Goal: Information Seeking & Learning: Learn about a topic

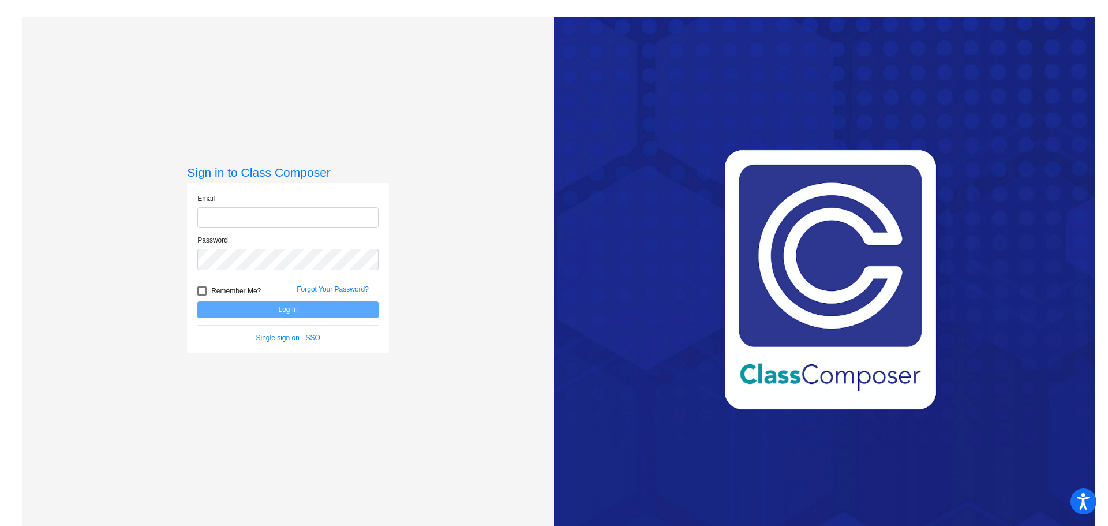
type input "[PERSON_NAME][EMAIL_ADDRESS][DOMAIN_NAME]"
click at [291, 304] on button "Log In" at bounding box center [287, 309] width 181 height 17
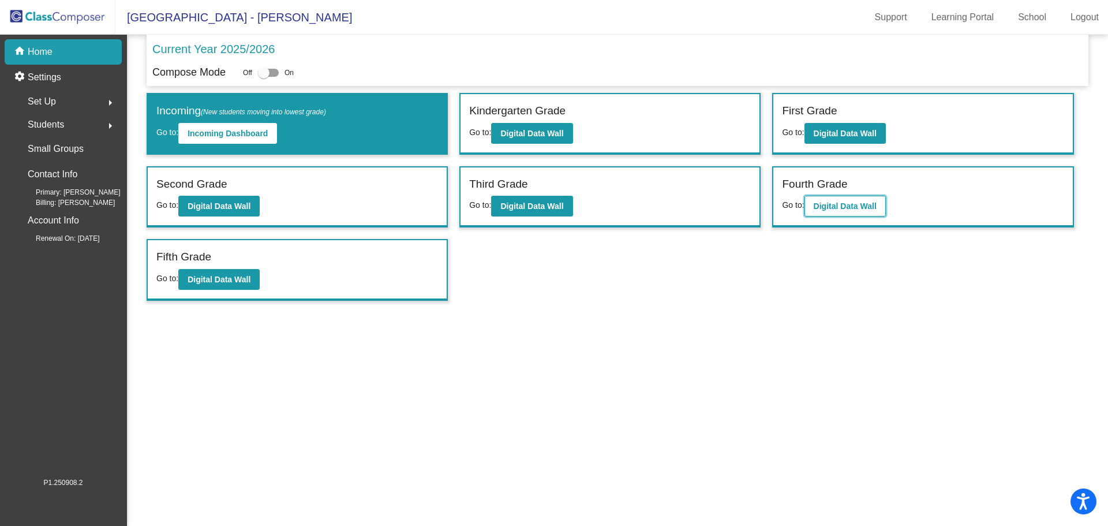
click at [836, 200] on button "Digital Data Wall" at bounding box center [845, 206] width 81 height 21
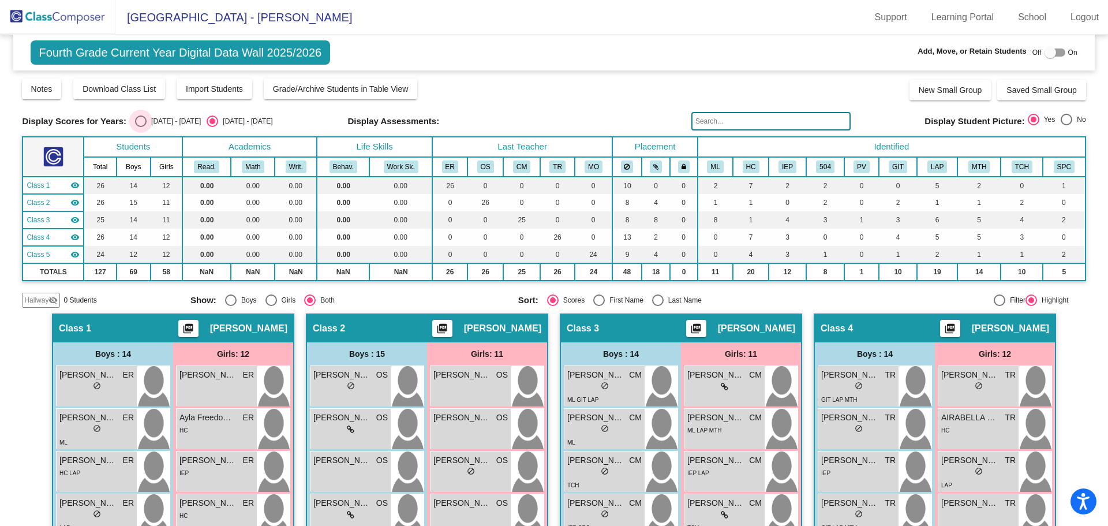
click at [147, 122] on div "[DATE] - [DATE]" at bounding box center [174, 121] width 54 height 10
click at [140, 127] on input "[DATE] - [DATE]" at bounding box center [140, 127] width 1 height 1
radio input "true"
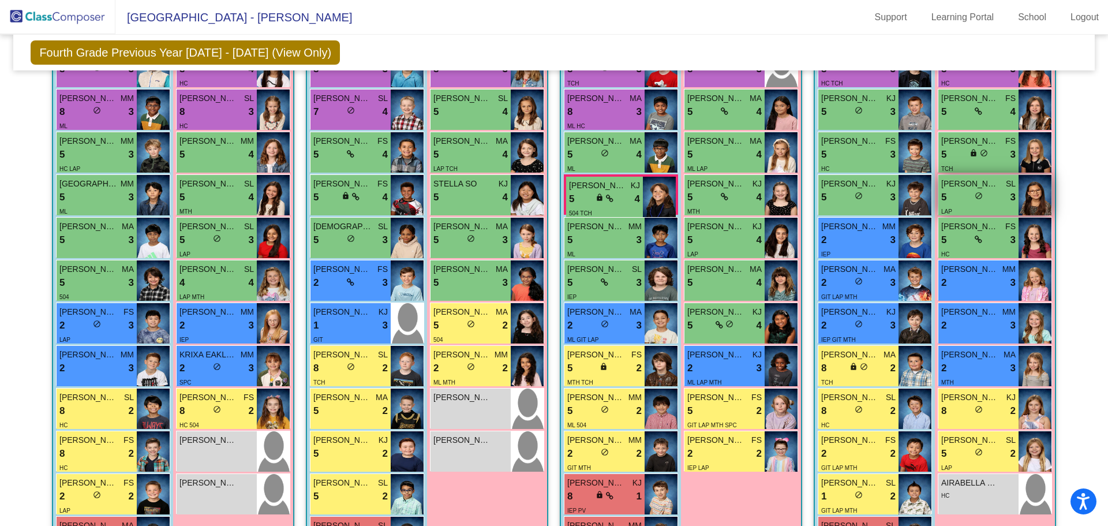
scroll to position [270, 0]
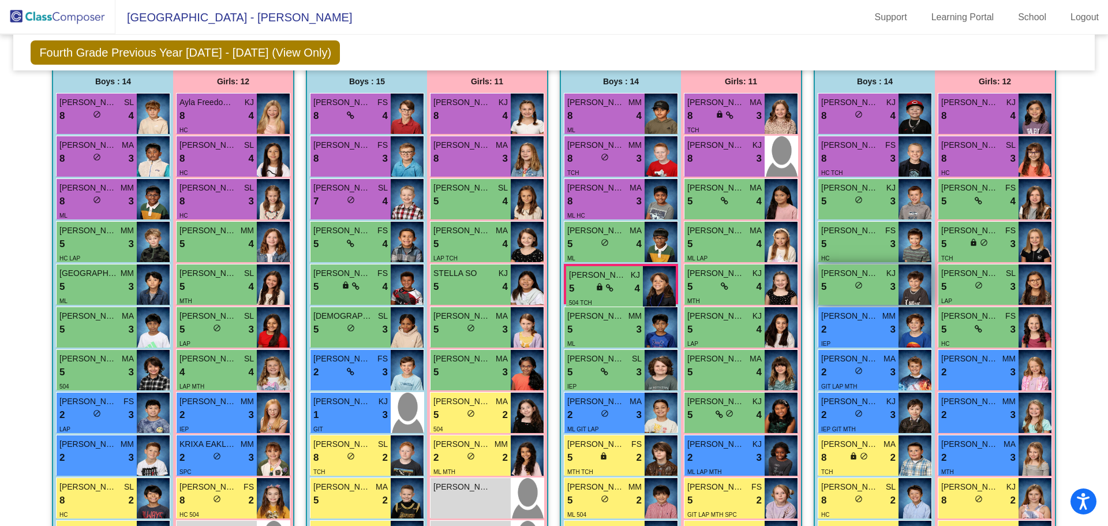
click at [917, 275] on img at bounding box center [915, 284] width 33 height 40
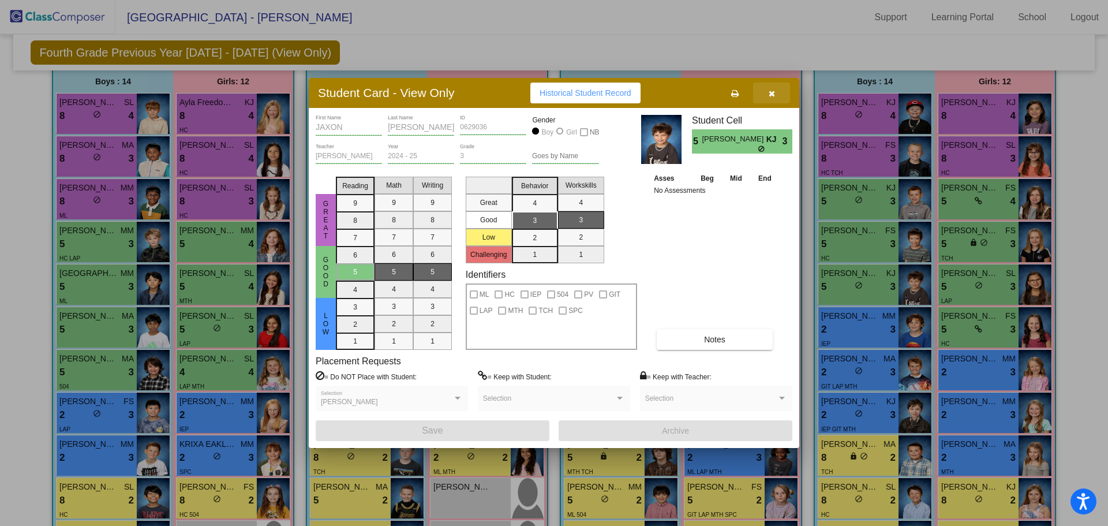
click at [777, 94] on button "button" at bounding box center [771, 93] width 37 height 21
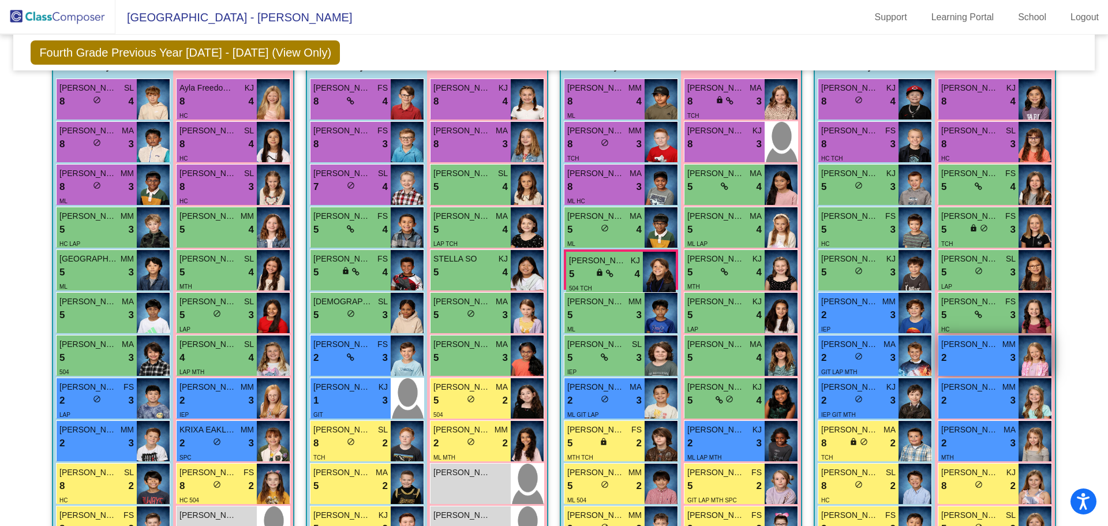
scroll to position [278, 0]
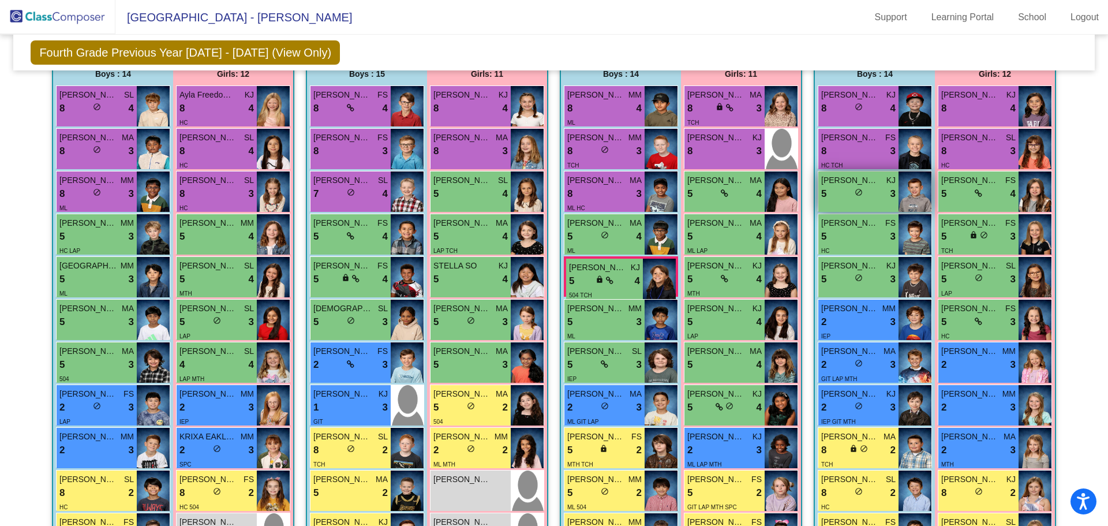
click at [903, 195] on img at bounding box center [915, 191] width 33 height 40
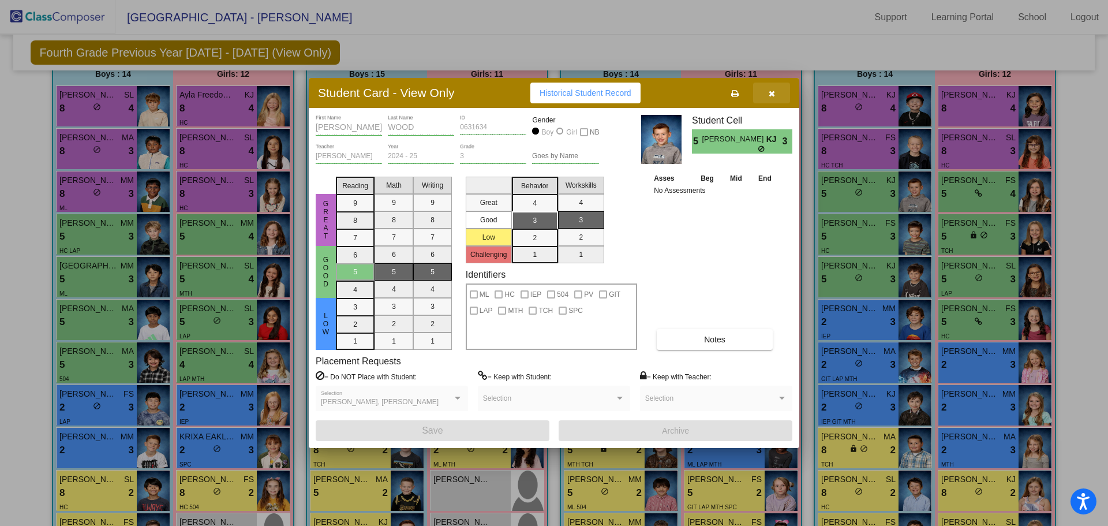
click at [777, 94] on button "button" at bounding box center [771, 93] width 37 height 21
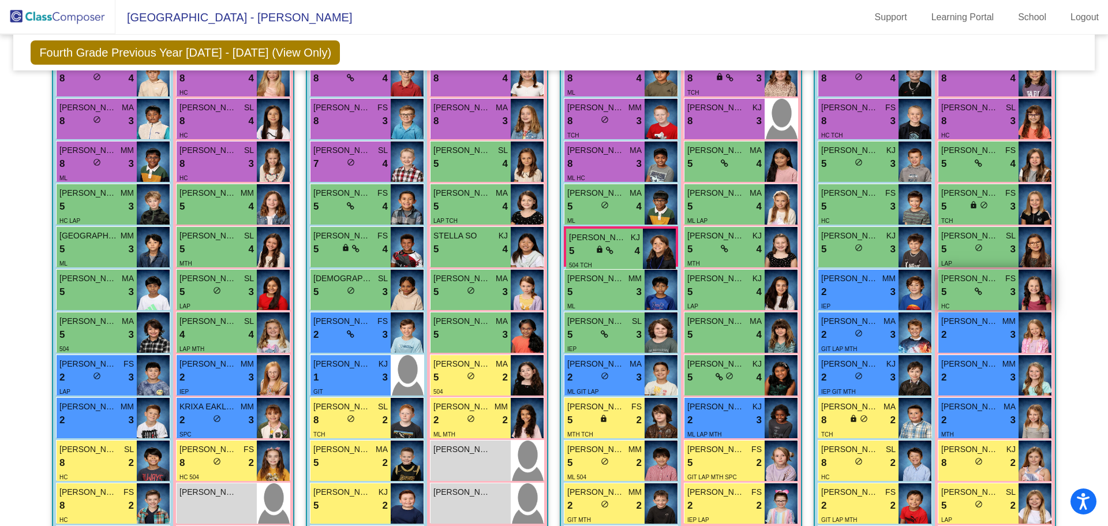
scroll to position [320, 0]
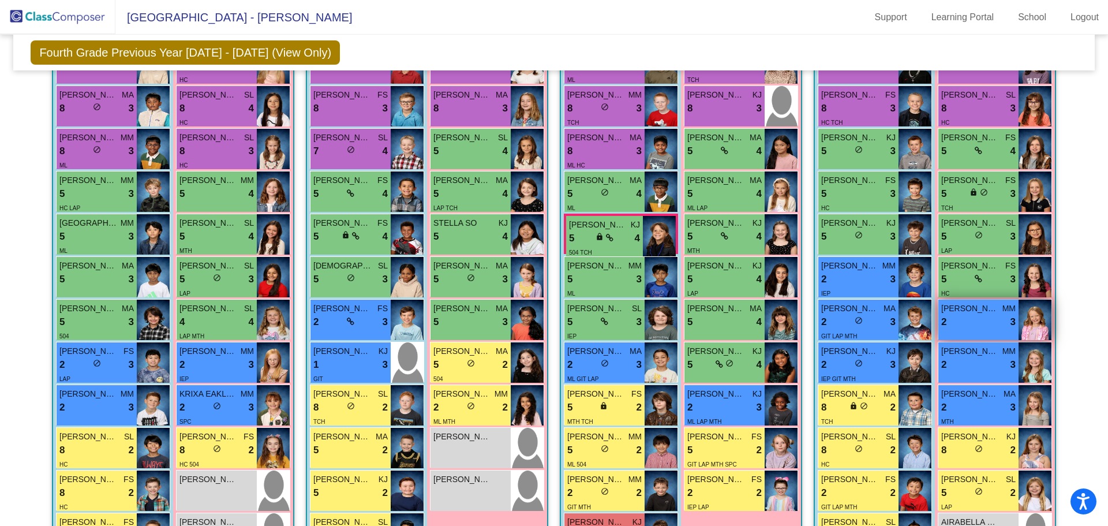
click at [1036, 320] on img at bounding box center [1035, 320] width 33 height 40
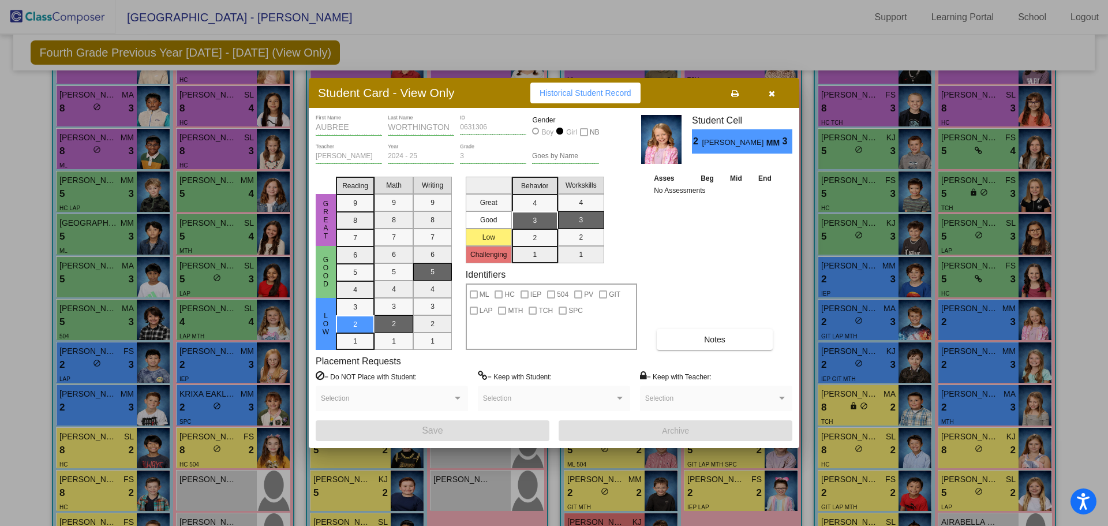
click at [774, 95] on icon "button" at bounding box center [772, 93] width 6 height 8
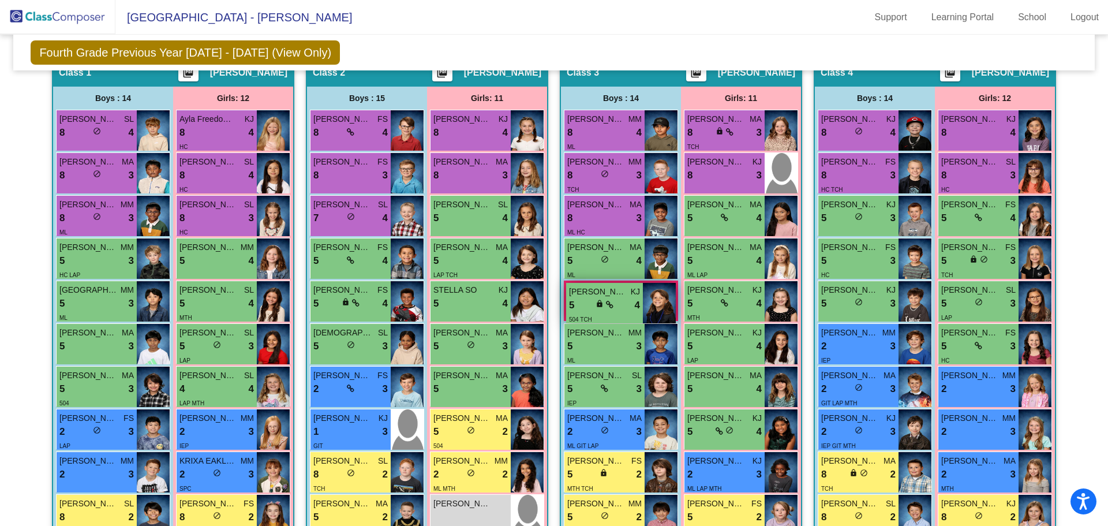
scroll to position [257, 0]
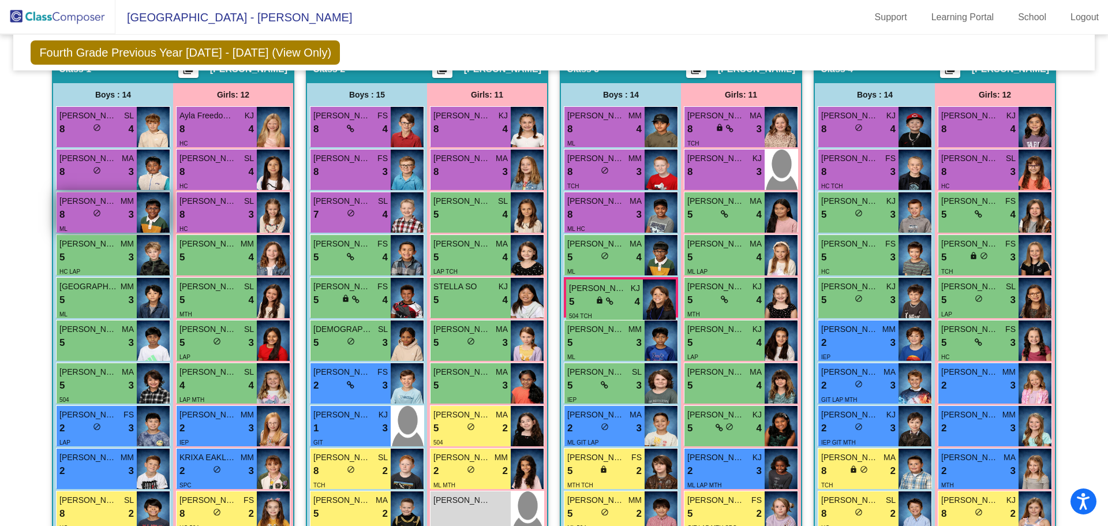
click at [105, 200] on span "[PERSON_NAME]" at bounding box center [88, 201] width 58 height 12
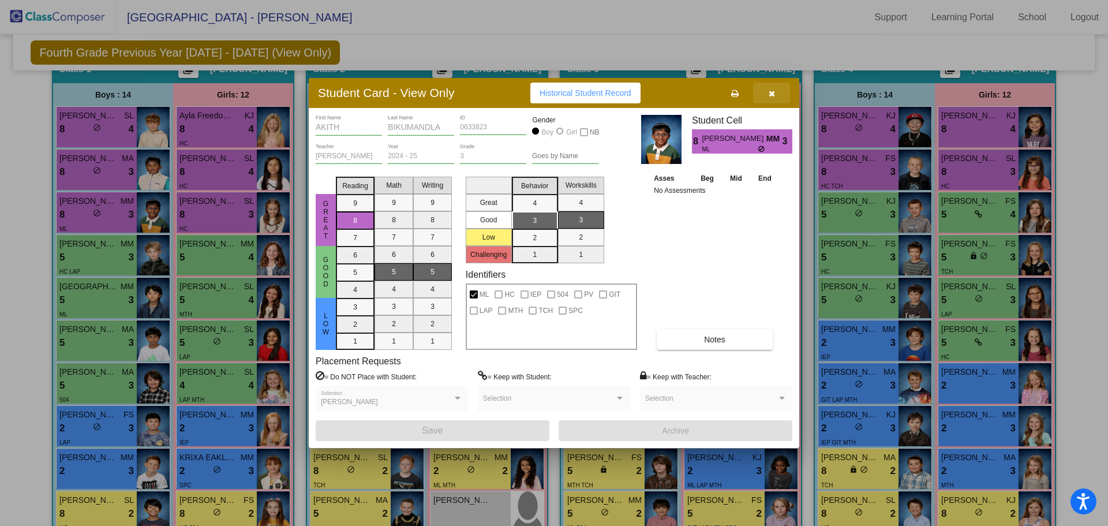
click at [773, 91] on icon "button" at bounding box center [772, 93] width 6 height 8
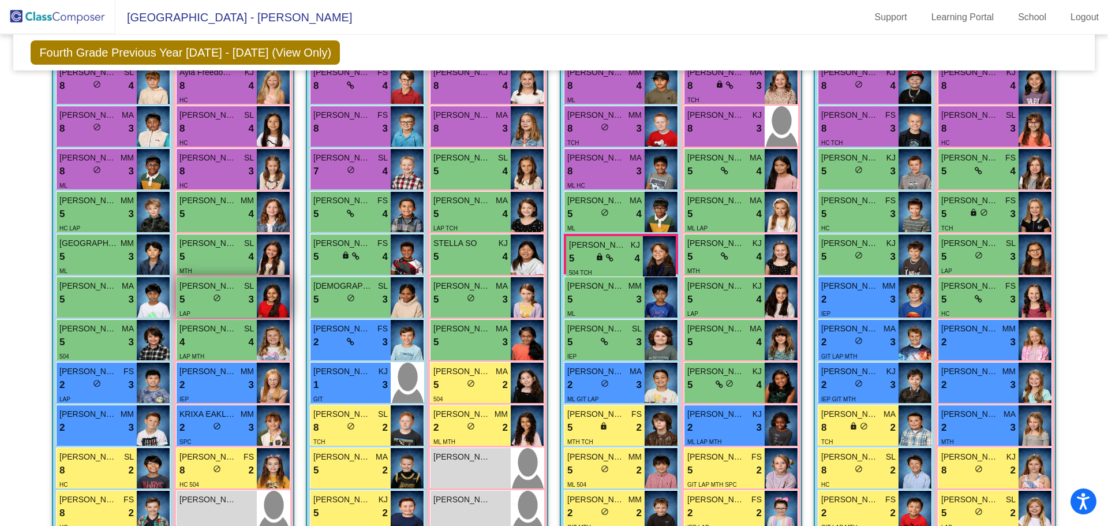
scroll to position [318, 0]
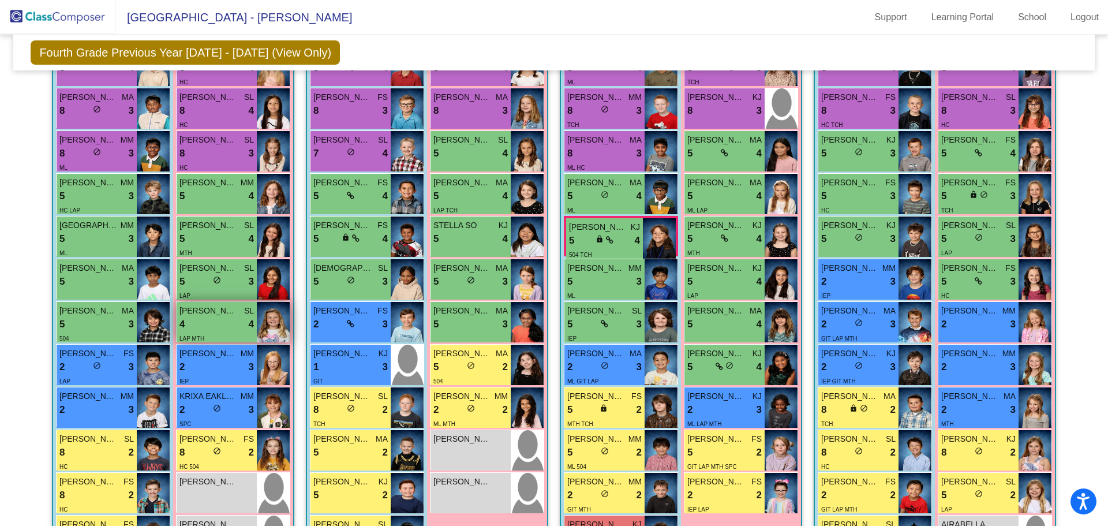
click at [260, 322] on img at bounding box center [273, 322] width 33 height 40
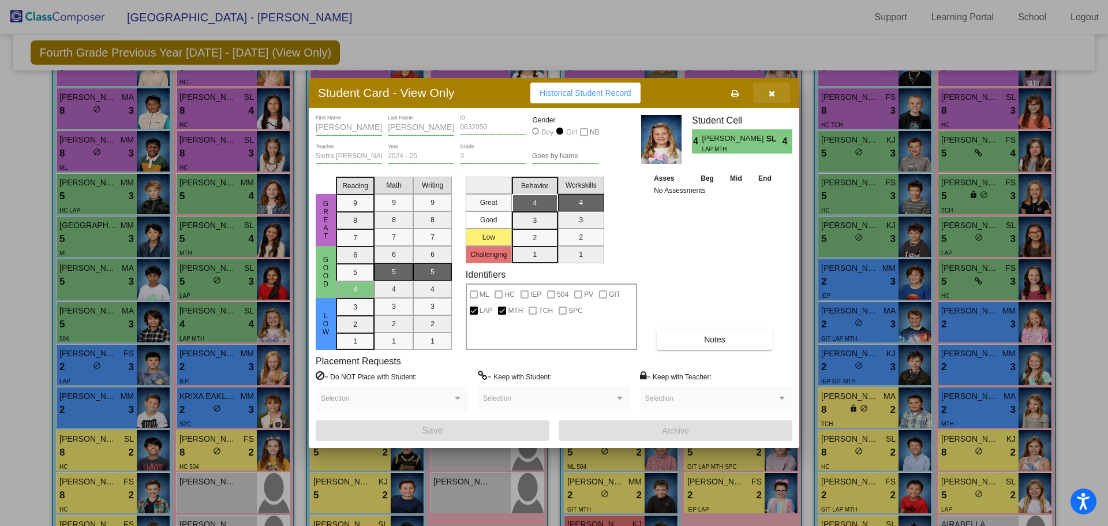
click at [774, 96] on icon "button" at bounding box center [772, 93] width 6 height 8
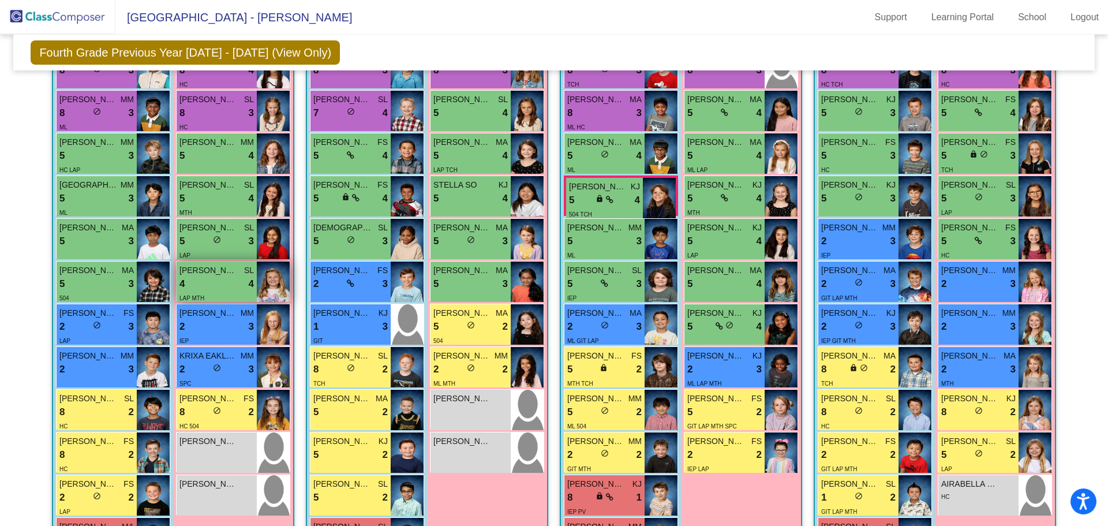
scroll to position [359, 0]
click at [263, 362] on img at bounding box center [273, 366] width 33 height 40
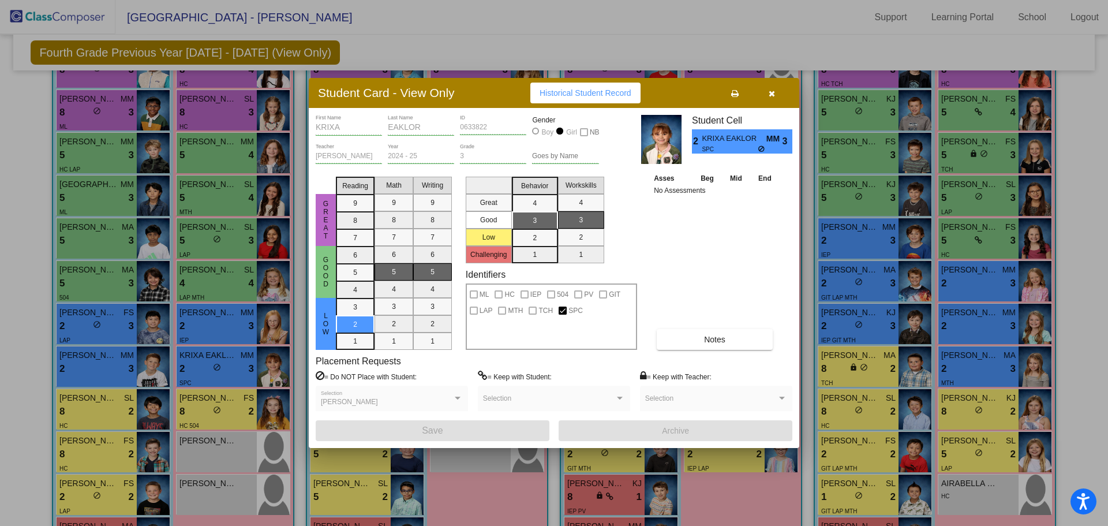
click at [777, 95] on button "button" at bounding box center [771, 93] width 37 height 21
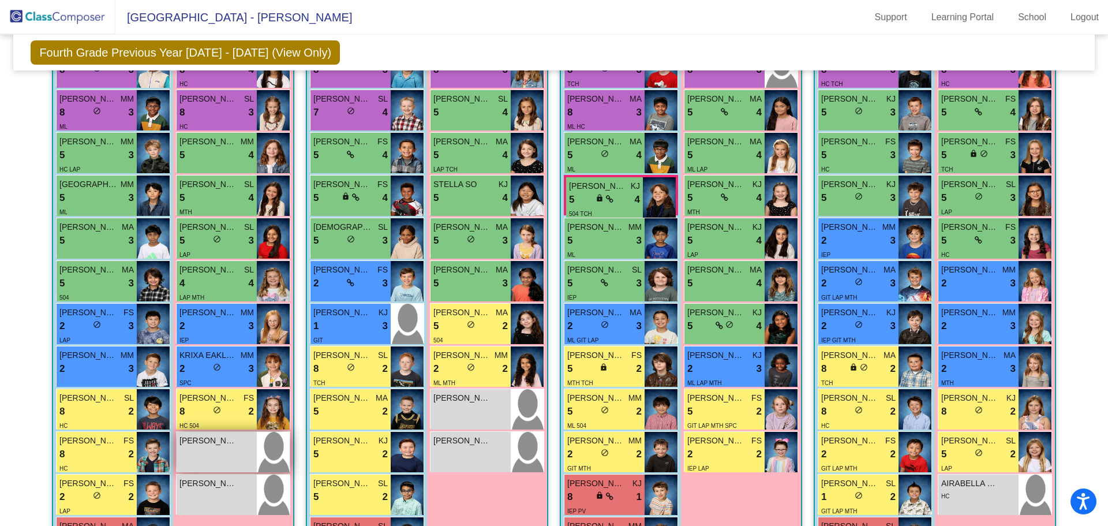
scroll to position [358, 0]
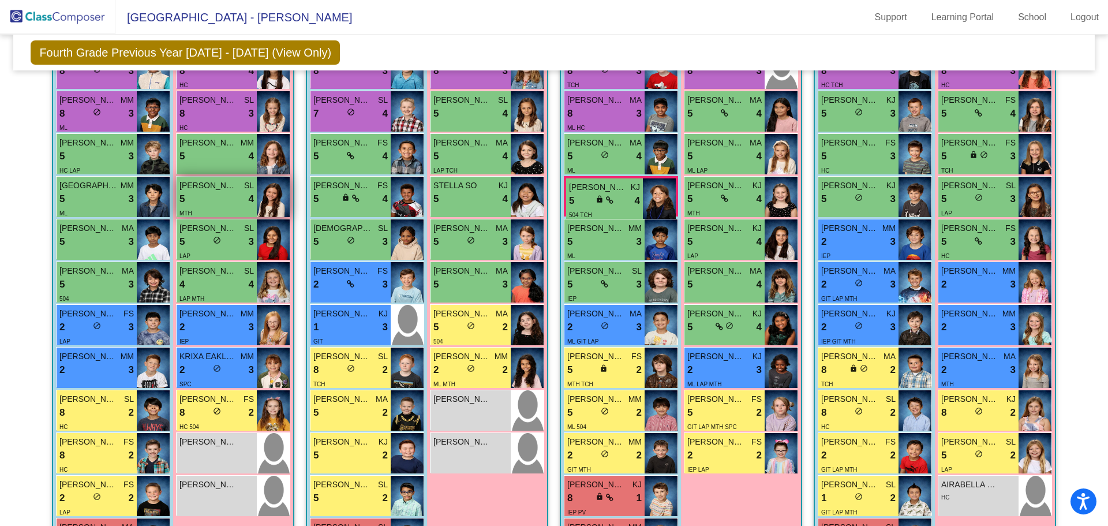
click at [279, 207] on img at bounding box center [273, 197] width 33 height 40
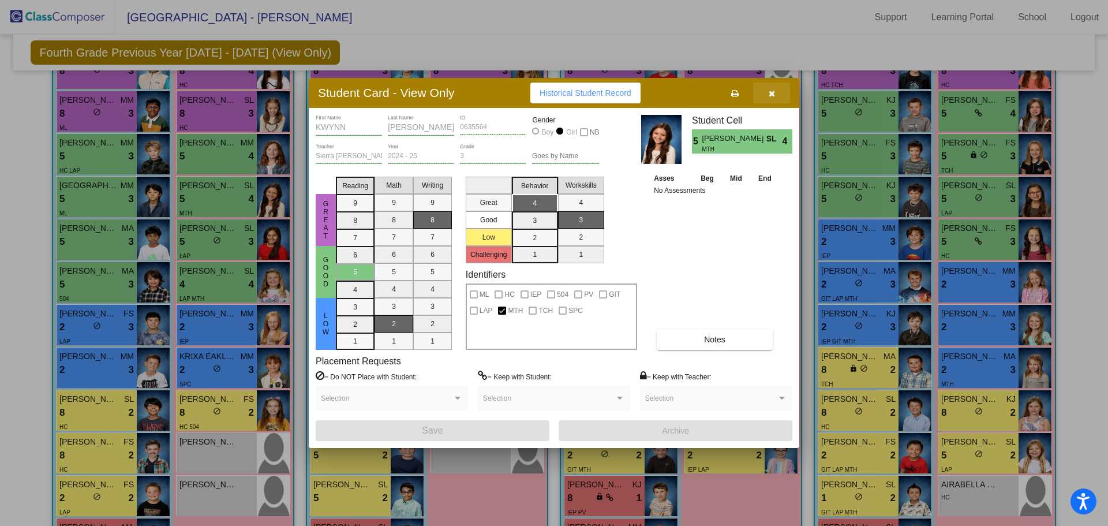
click at [775, 96] on button "button" at bounding box center [771, 93] width 37 height 21
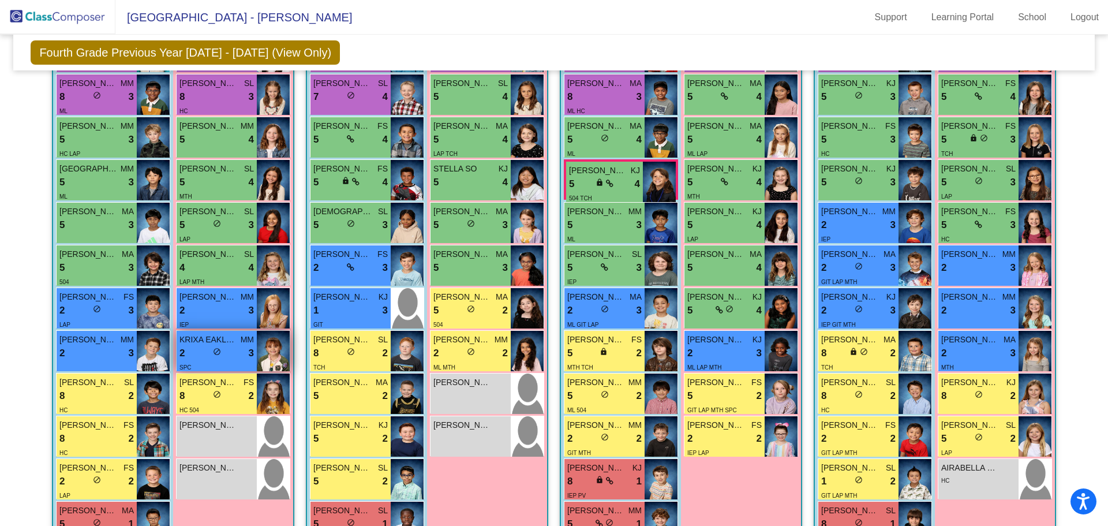
scroll to position [376, 0]
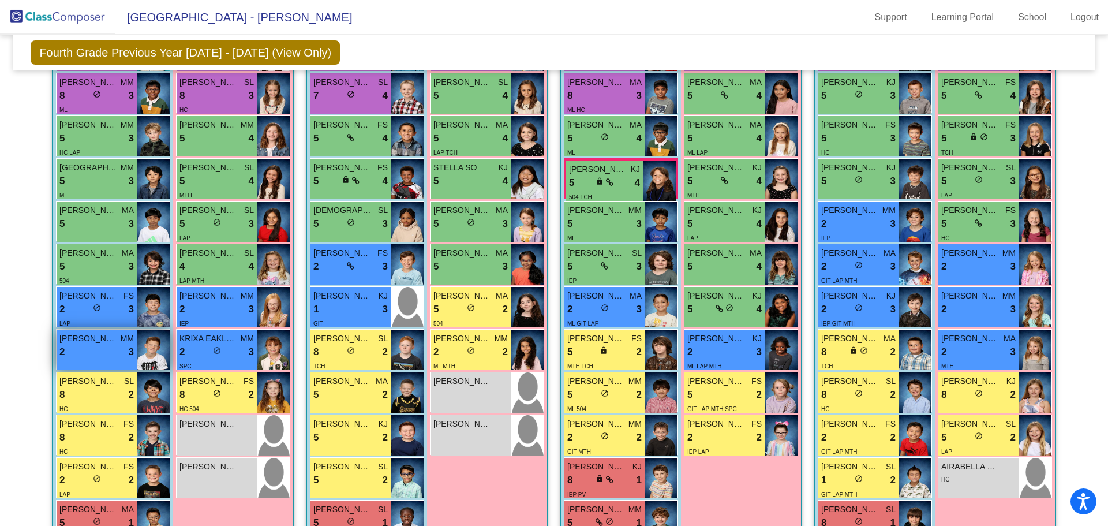
click at [149, 357] on img at bounding box center [153, 350] width 33 height 40
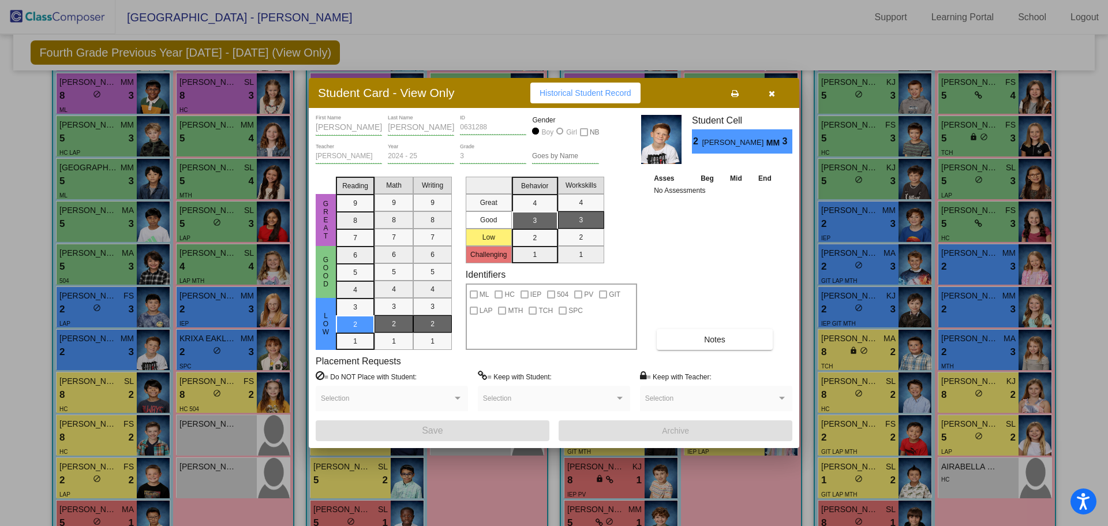
click at [772, 94] on icon "button" at bounding box center [772, 93] width 6 height 8
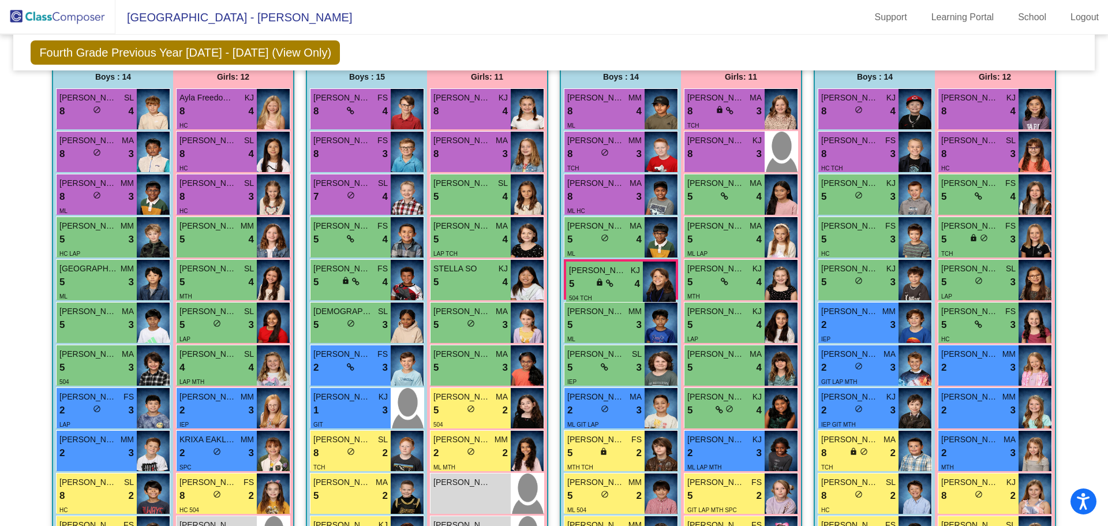
scroll to position [274, 0]
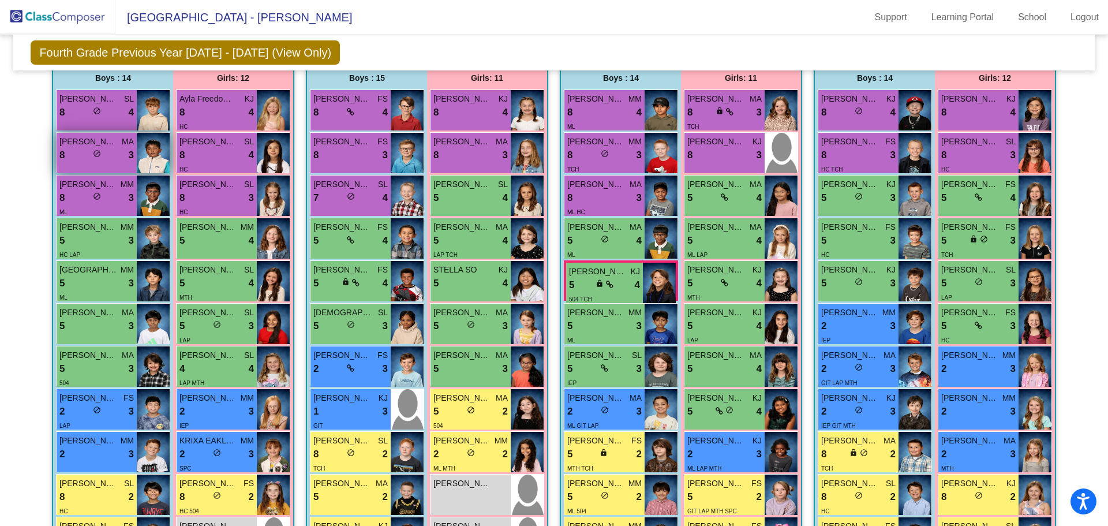
click at [144, 151] on img at bounding box center [153, 153] width 33 height 40
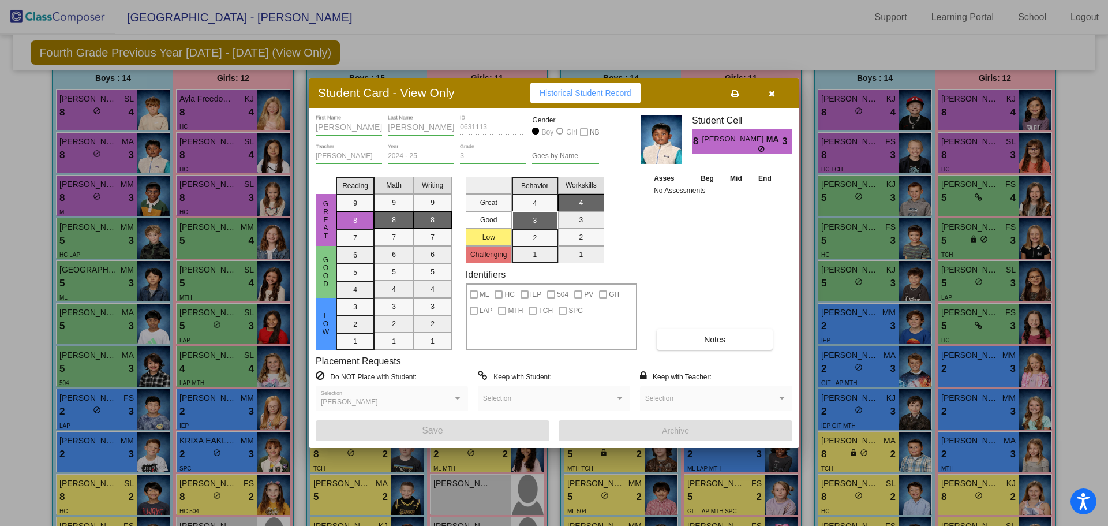
click at [772, 93] on icon "button" at bounding box center [772, 93] width 6 height 8
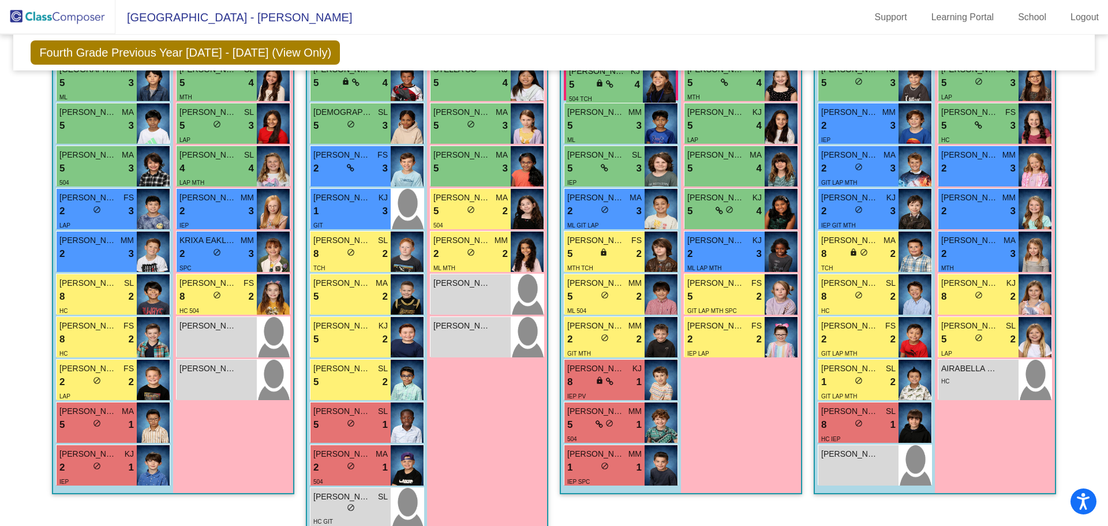
scroll to position [476, 0]
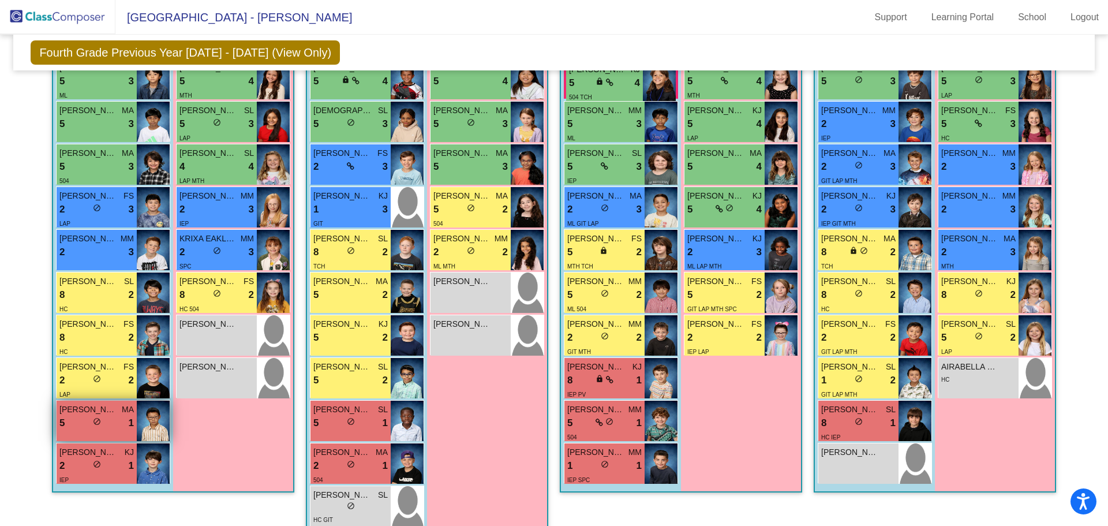
click at [139, 416] on img at bounding box center [153, 421] width 33 height 40
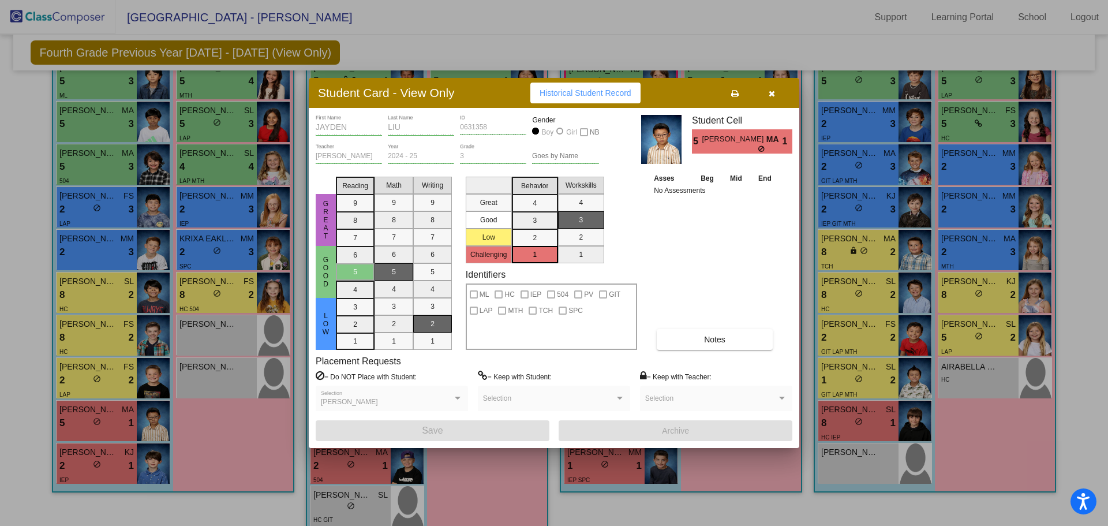
click at [771, 95] on icon "button" at bounding box center [772, 93] width 6 height 8
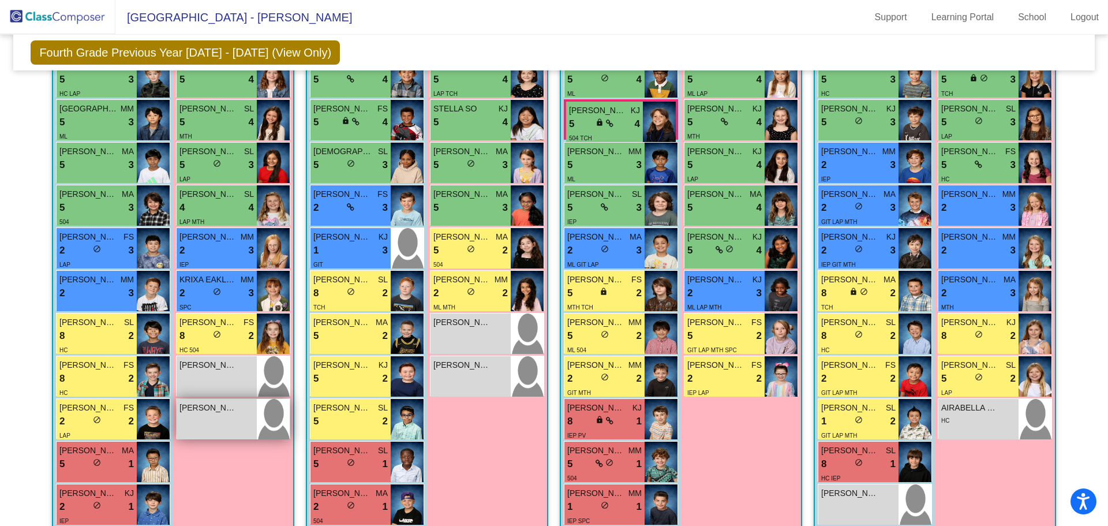
scroll to position [442, 0]
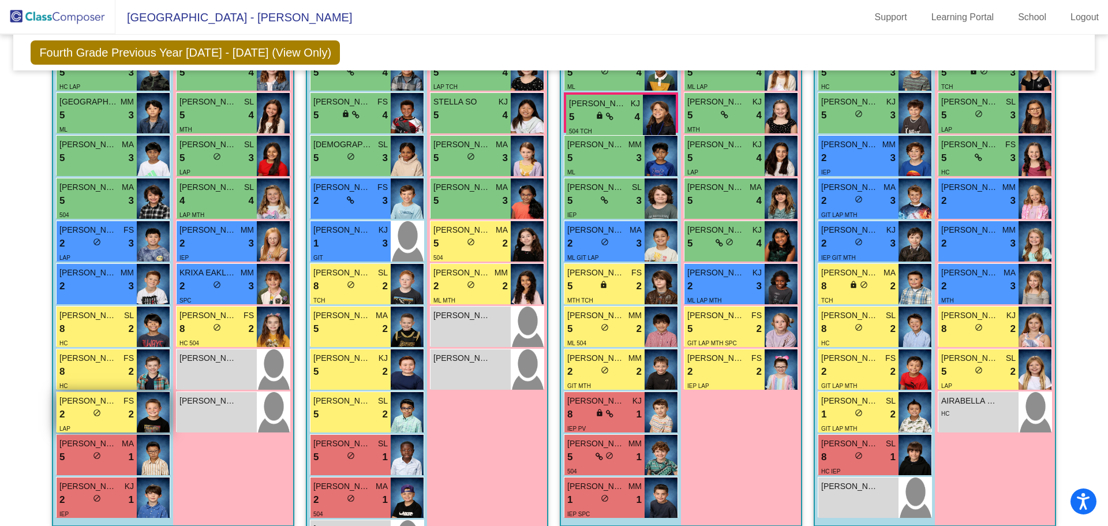
click at [154, 417] on img at bounding box center [153, 412] width 33 height 40
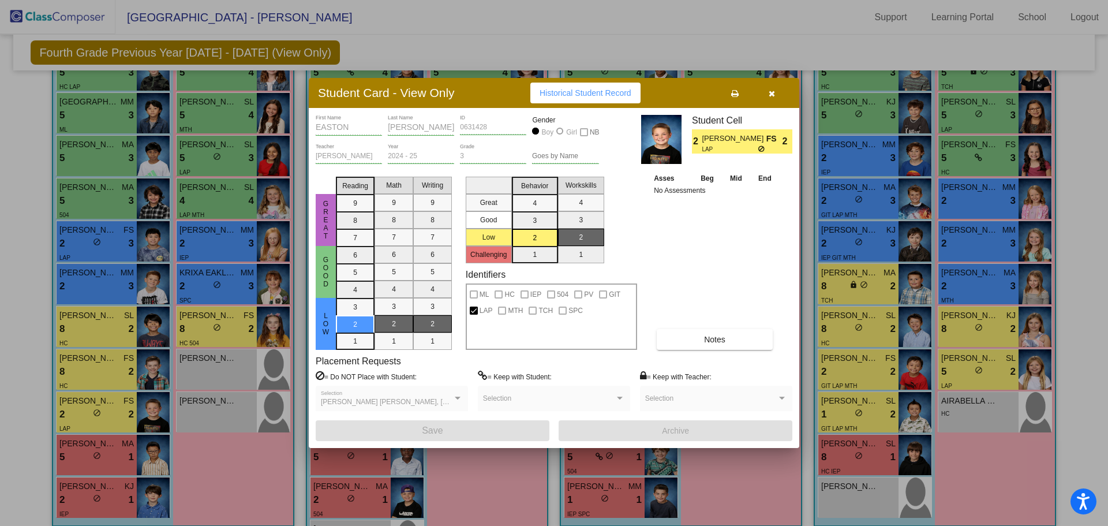
click at [774, 94] on icon "button" at bounding box center [772, 93] width 6 height 8
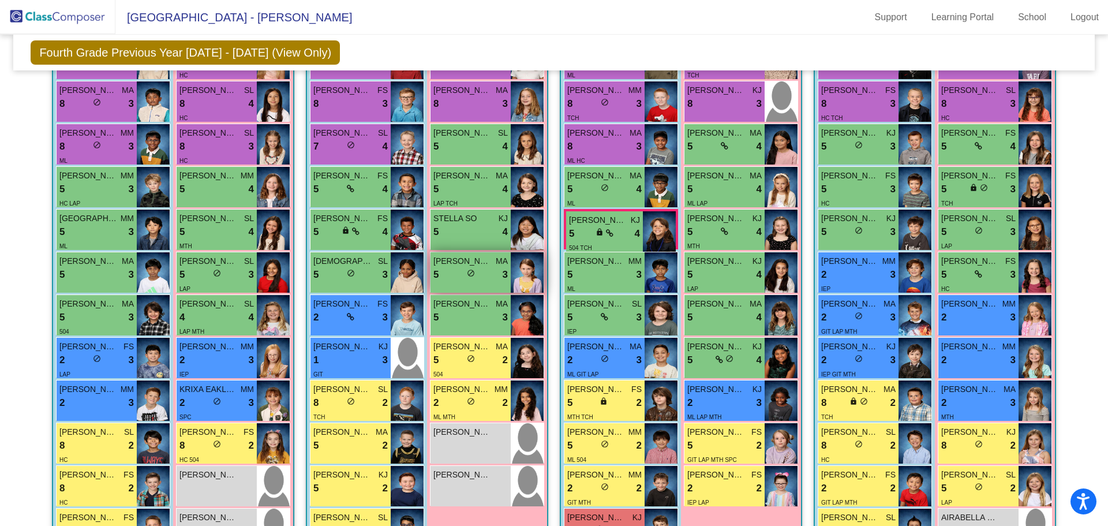
scroll to position [309, 0]
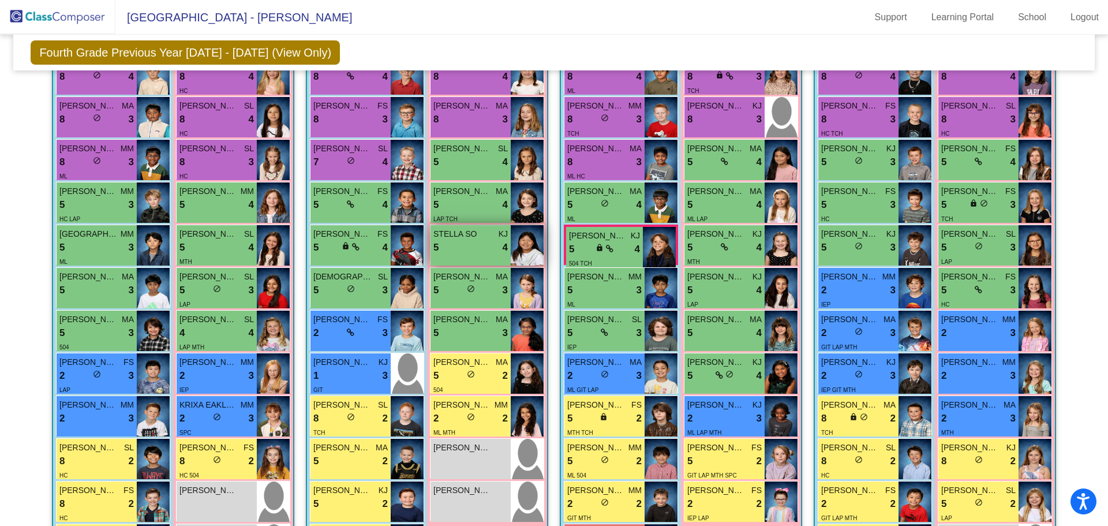
click at [515, 226] on img at bounding box center [527, 245] width 33 height 40
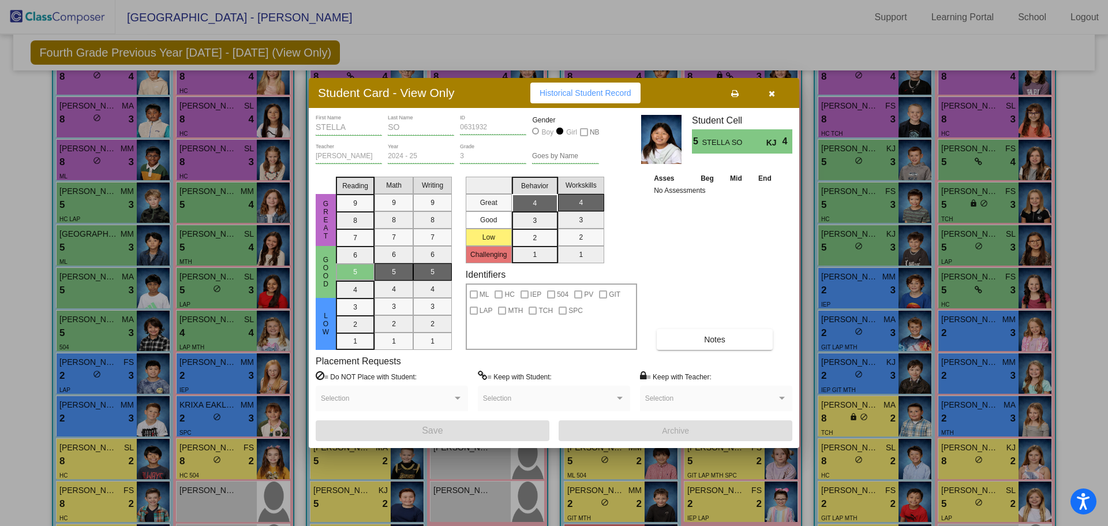
click at [777, 96] on button "button" at bounding box center [771, 93] width 37 height 21
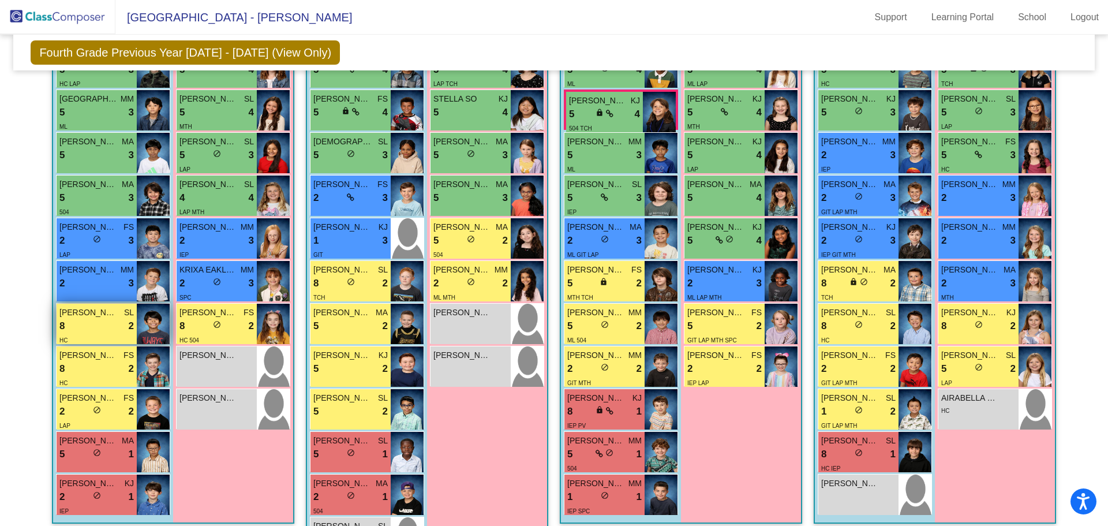
scroll to position [445, 0]
click at [157, 378] on img at bounding box center [153, 366] width 33 height 40
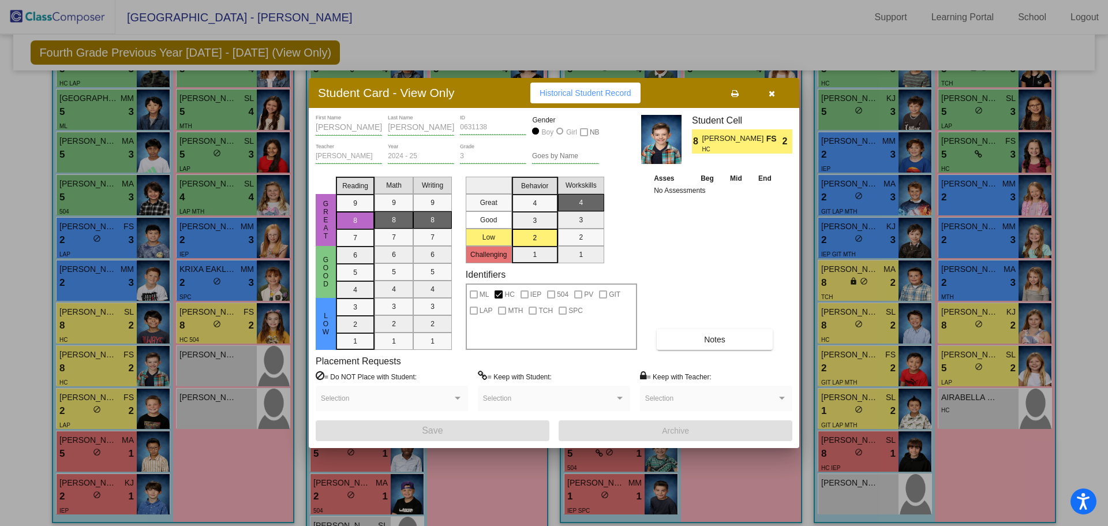
click at [770, 91] on icon "button" at bounding box center [772, 93] width 6 height 8
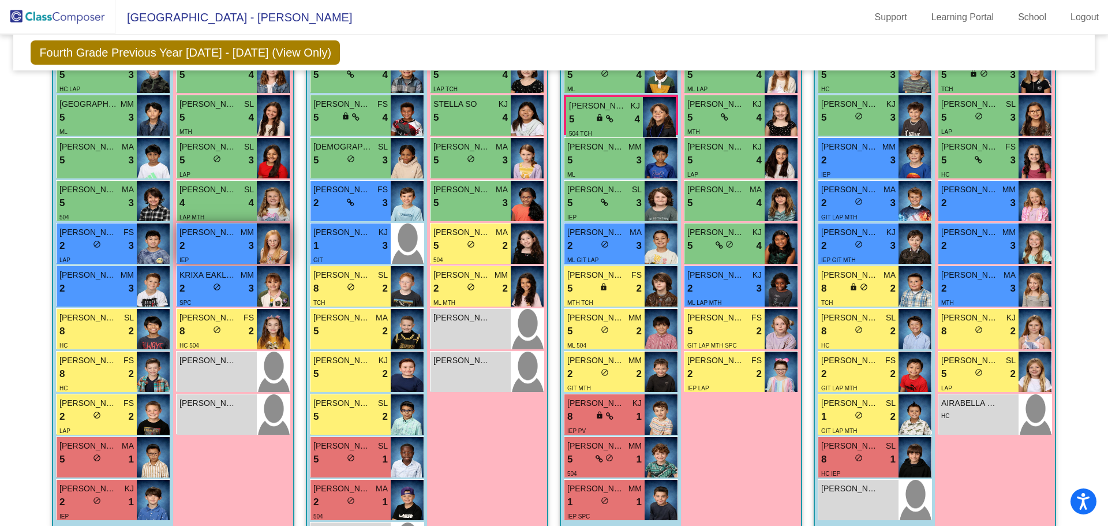
scroll to position [275, 0]
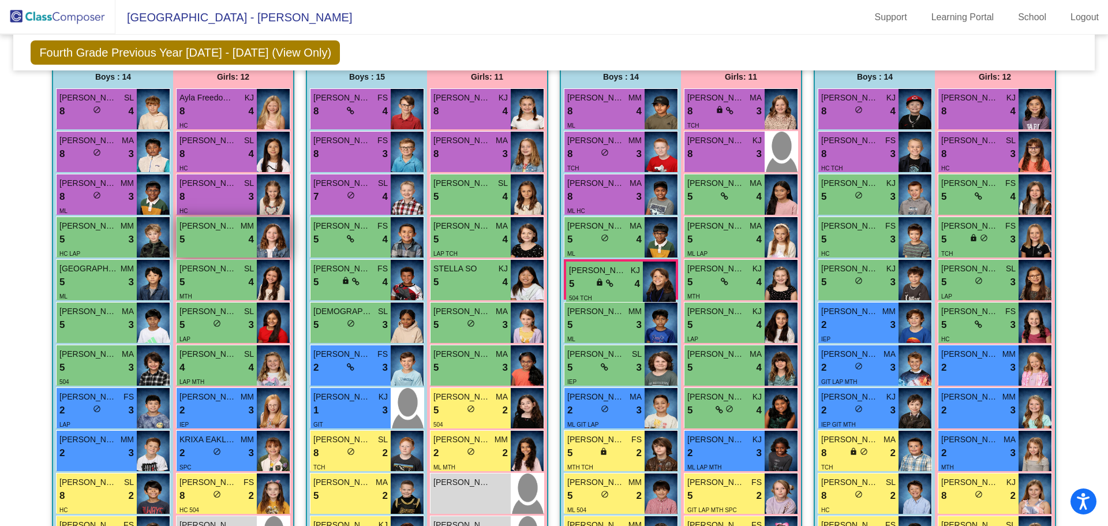
click at [268, 232] on img at bounding box center [273, 237] width 33 height 40
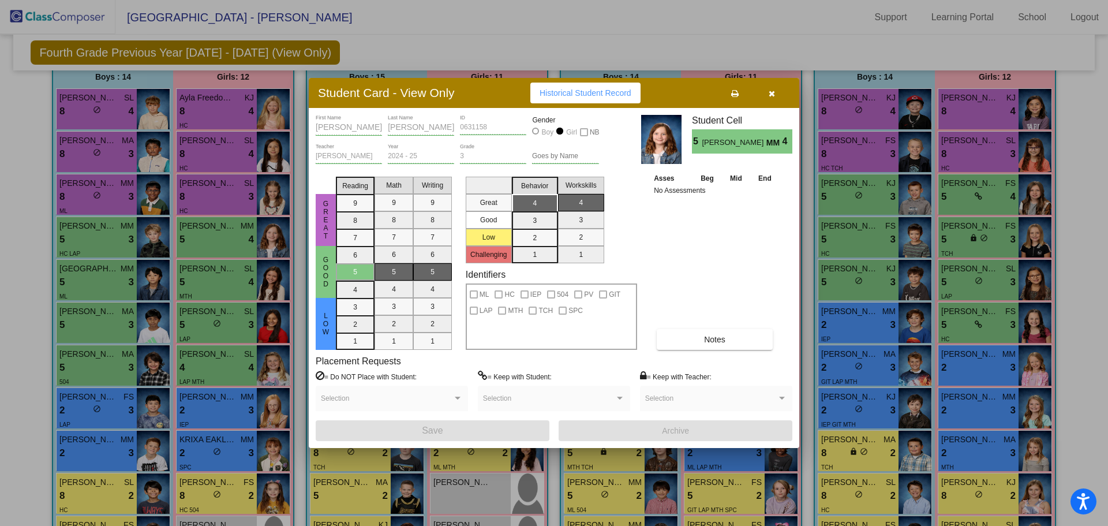
click at [777, 91] on button "button" at bounding box center [771, 93] width 37 height 21
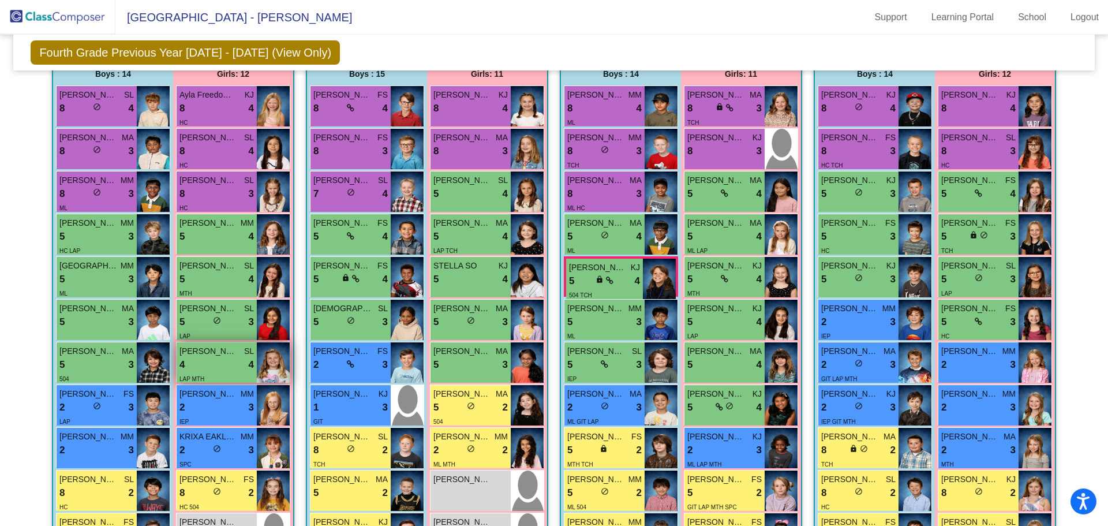
scroll to position [266, 0]
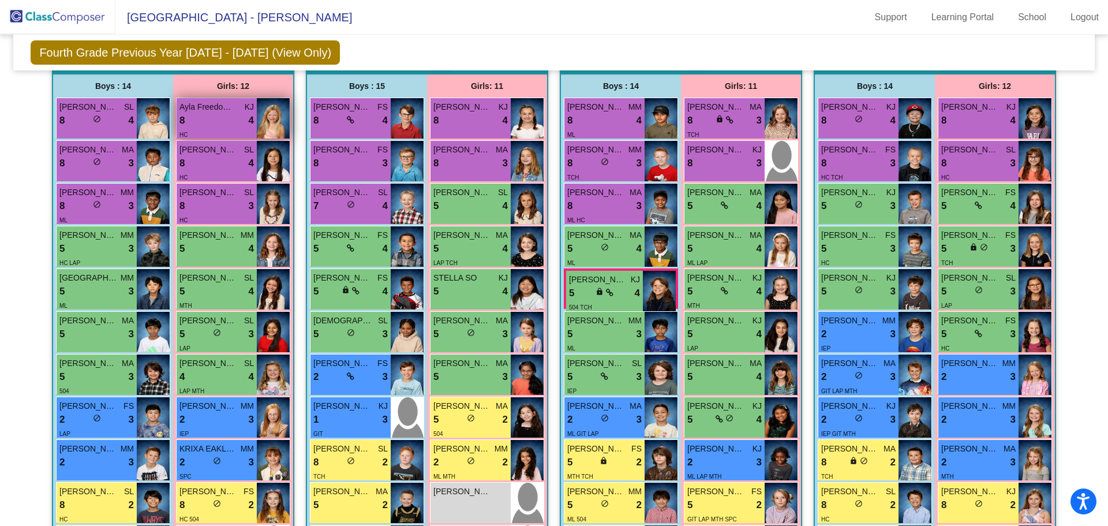
click at [271, 125] on img at bounding box center [273, 118] width 33 height 40
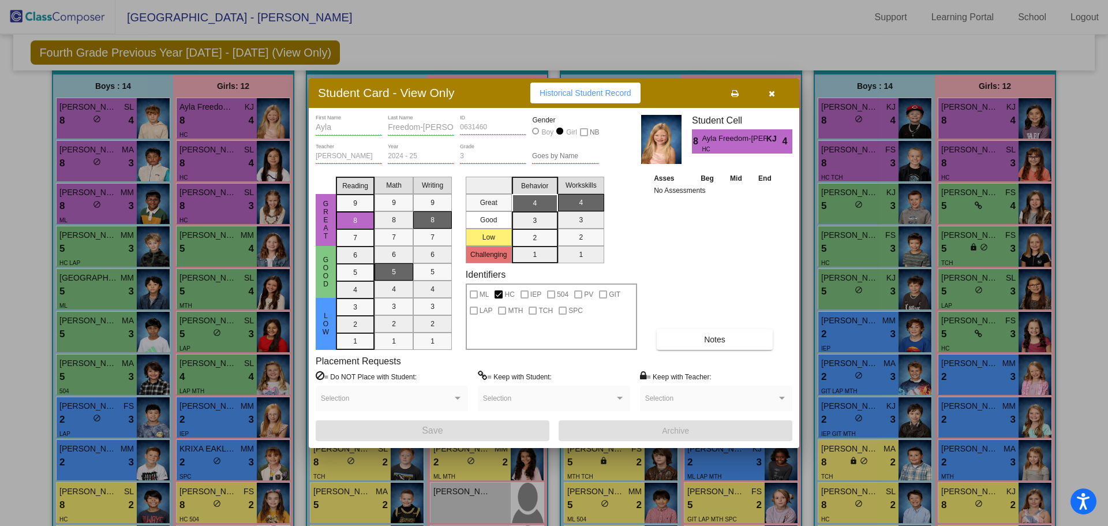
click at [767, 91] on button "button" at bounding box center [771, 93] width 37 height 21
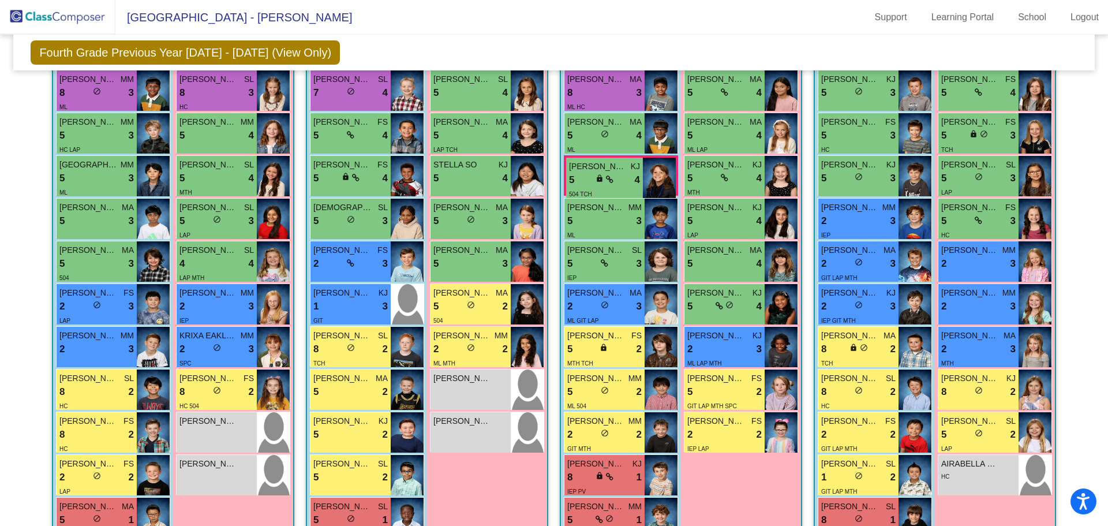
scroll to position [330, 0]
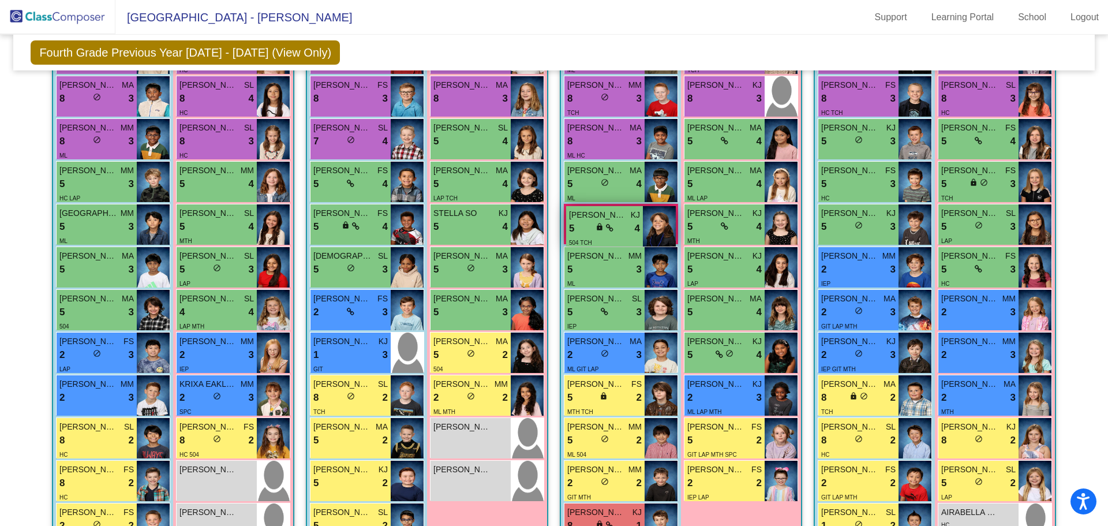
click at [645, 221] on img at bounding box center [659, 226] width 33 height 40
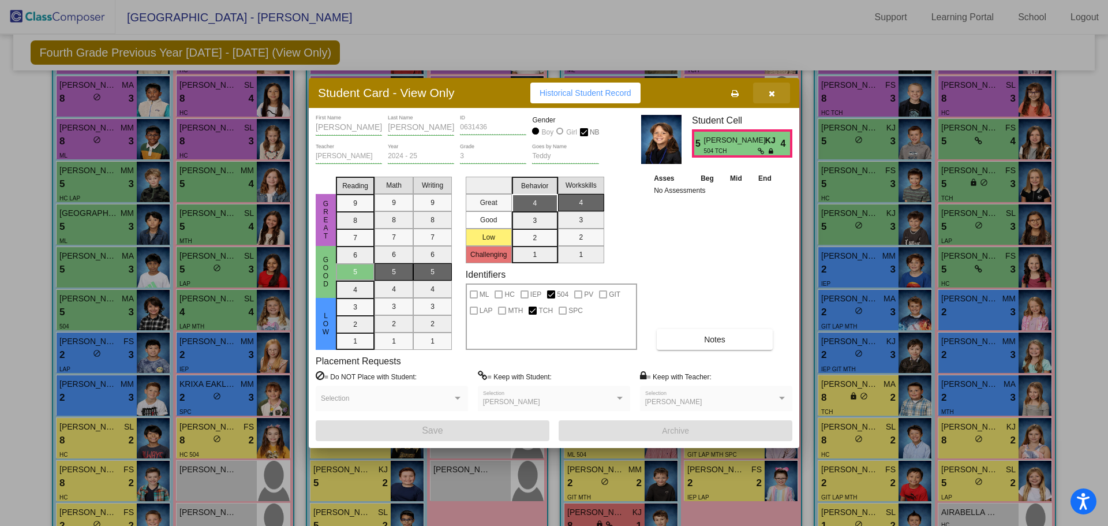
click at [766, 90] on button "button" at bounding box center [771, 93] width 37 height 21
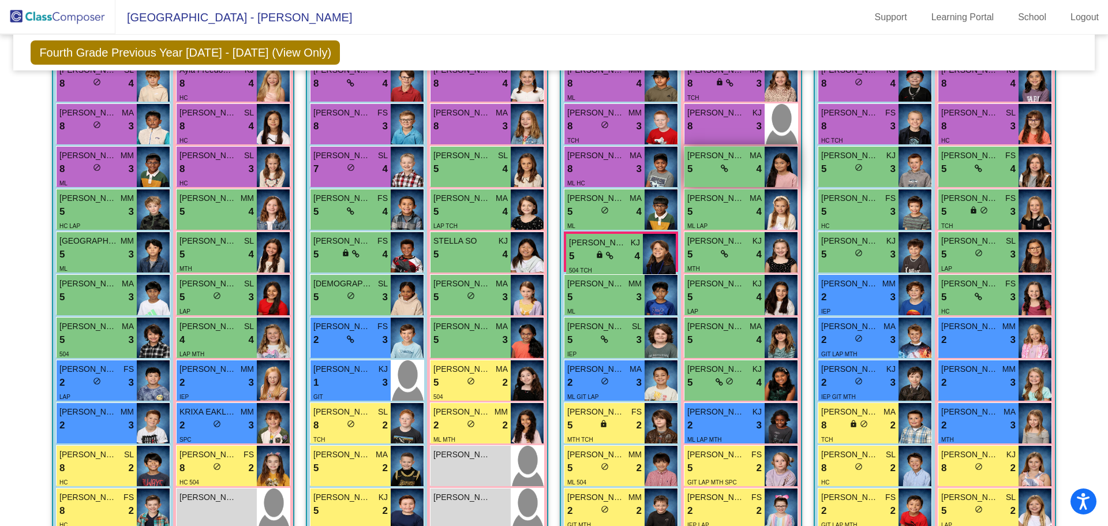
scroll to position [291, 0]
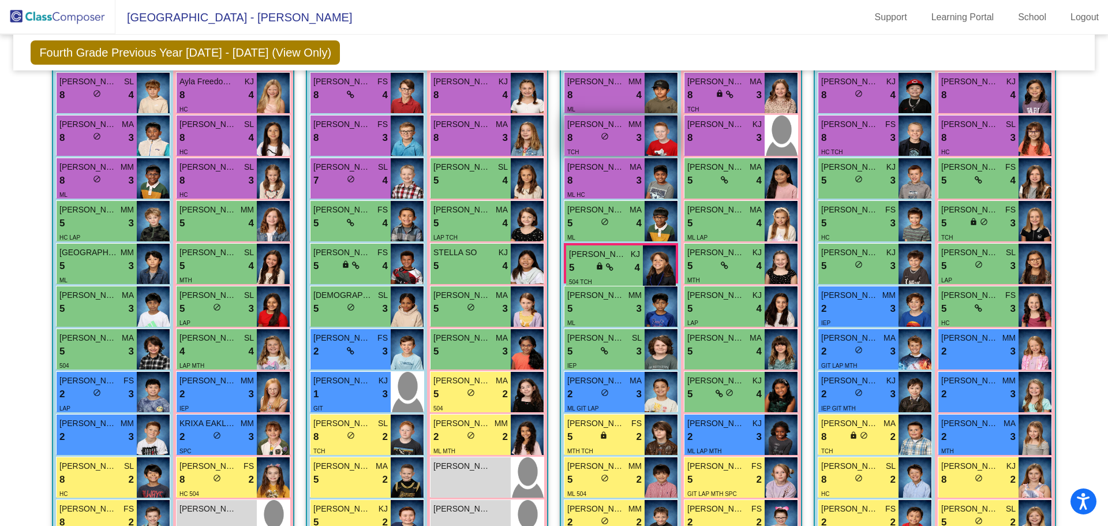
click at [665, 129] on img at bounding box center [661, 135] width 33 height 40
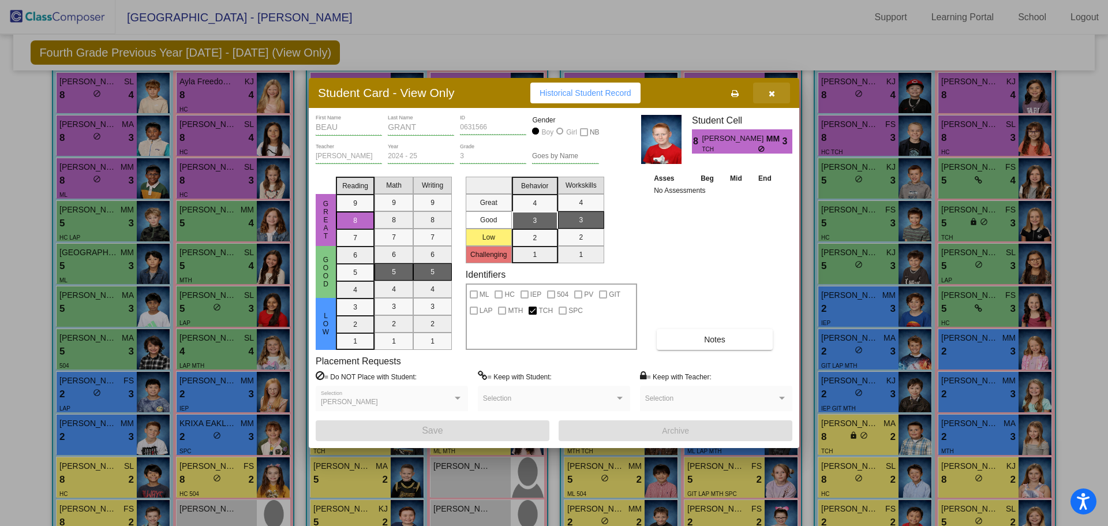
drag, startPoint x: 774, startPoint y: 95, endPoint x: 760, endPoint y: 113, distance: 23.0
click at [774, 95] on icon "button" at bounding box center [772, 93] width 6 height 8
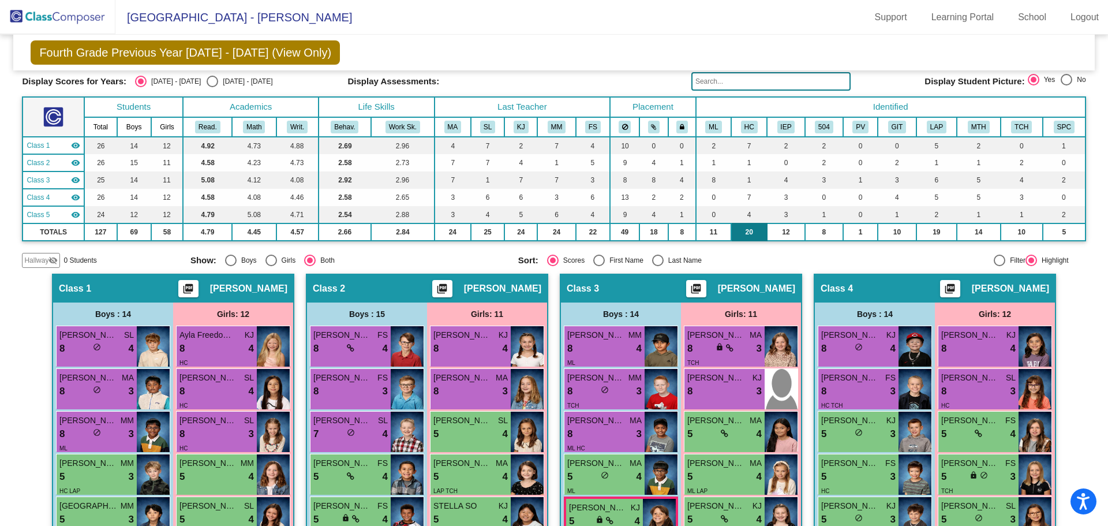
scroll to position [0, 0]
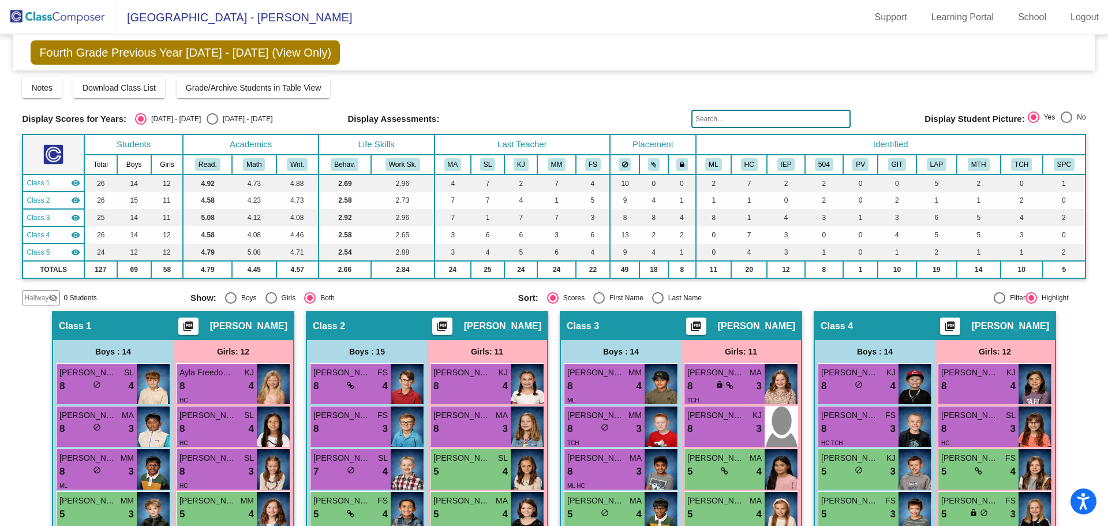
click at [747, 288] on div "Display Scores for Years: [DATE] - [DATE] [DATE] - [DATE] Grade/Archive Student…" at bounding box center [554, 191] width 1064 height 228
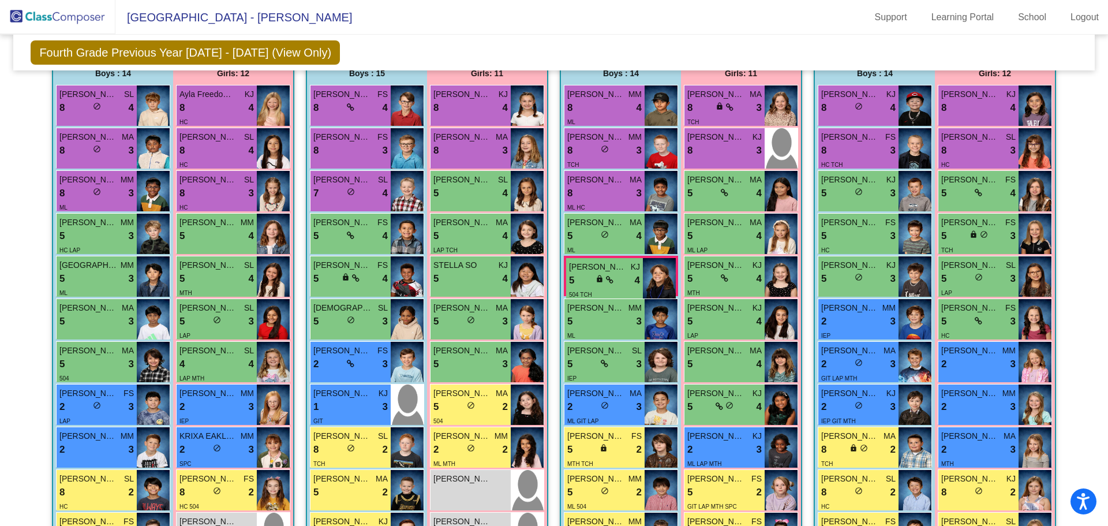
scroll to position [278, 0]
click at [1036, 112] on img at bounding box center [1035, 106] width 33 height 40
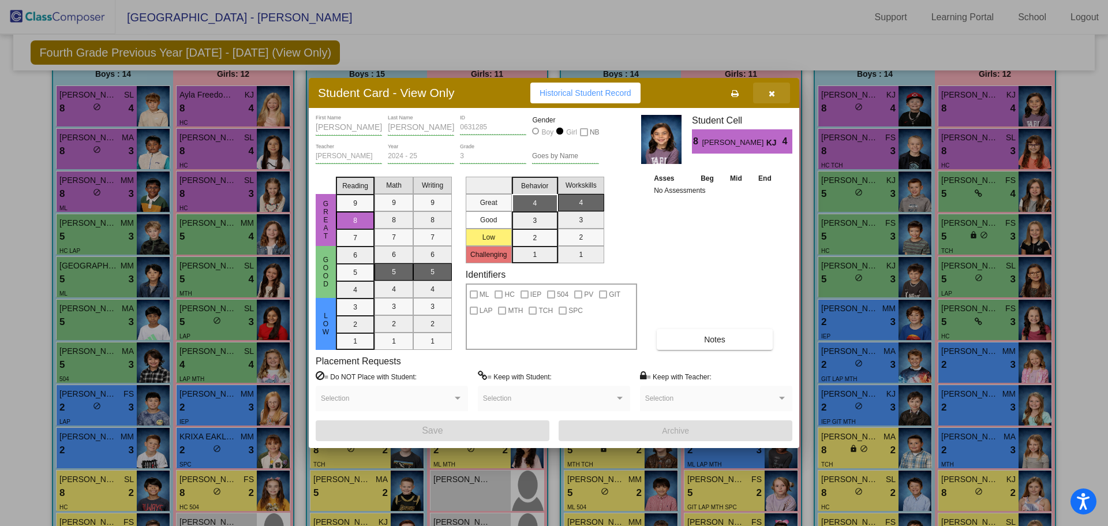
click at [769, 93] on icon "button" at bounding box center [772, 93] width 6 height 8
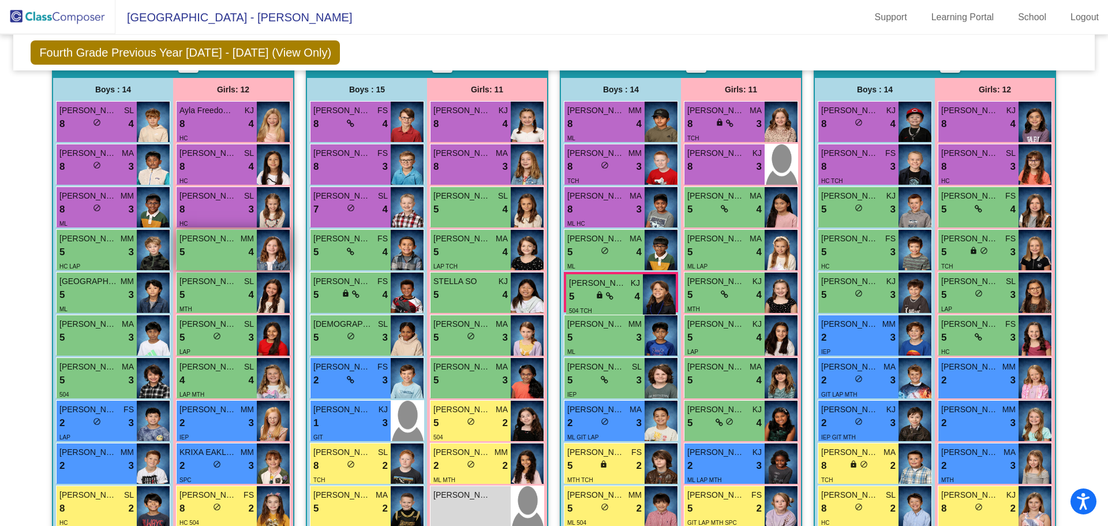
scroll to position [274, 0]
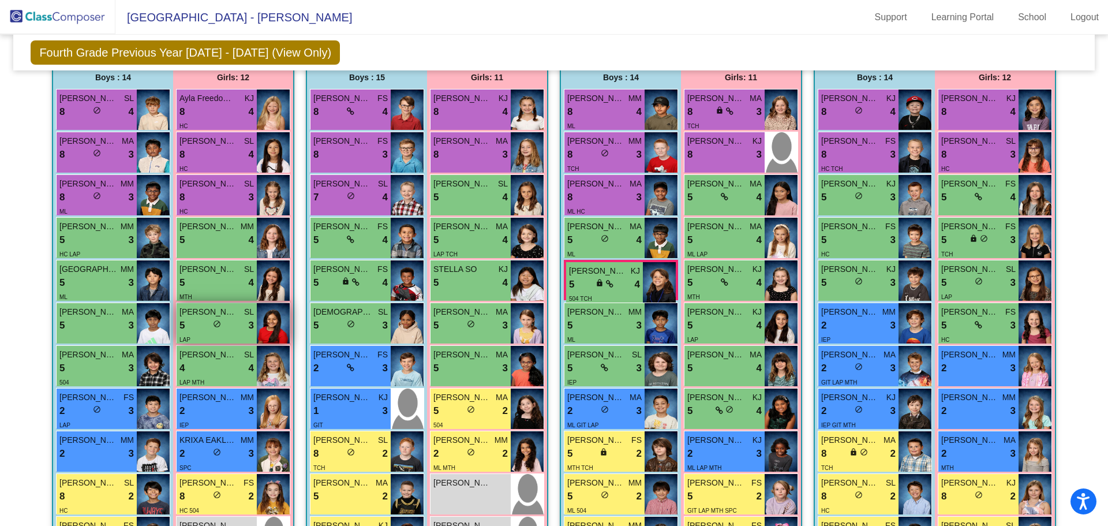
click at [258, 317] on img at bounding box center [273, 323] width 33 height 40
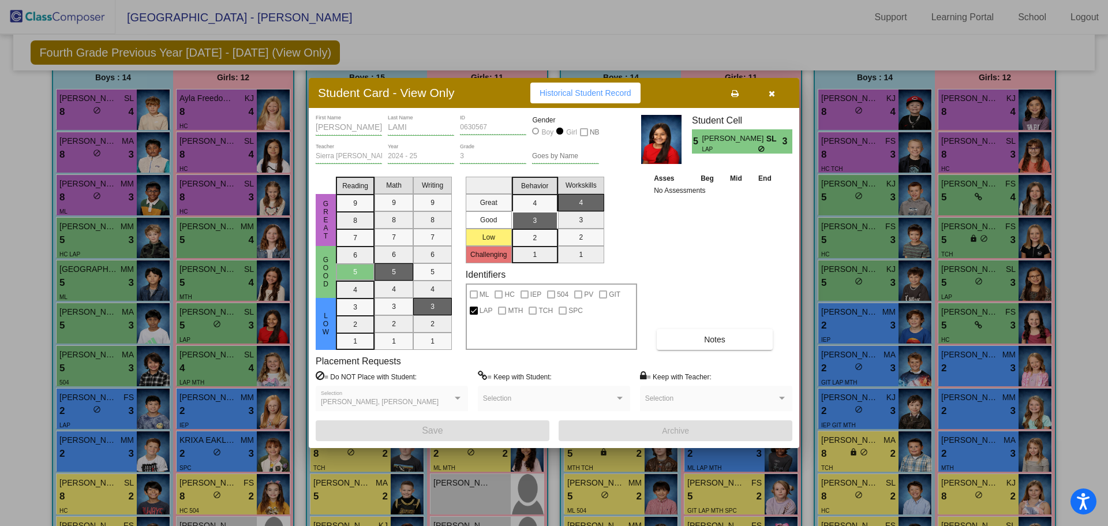
click at [771, 95] on icon "button" at bounding box center [772, 93] width 6 height 8
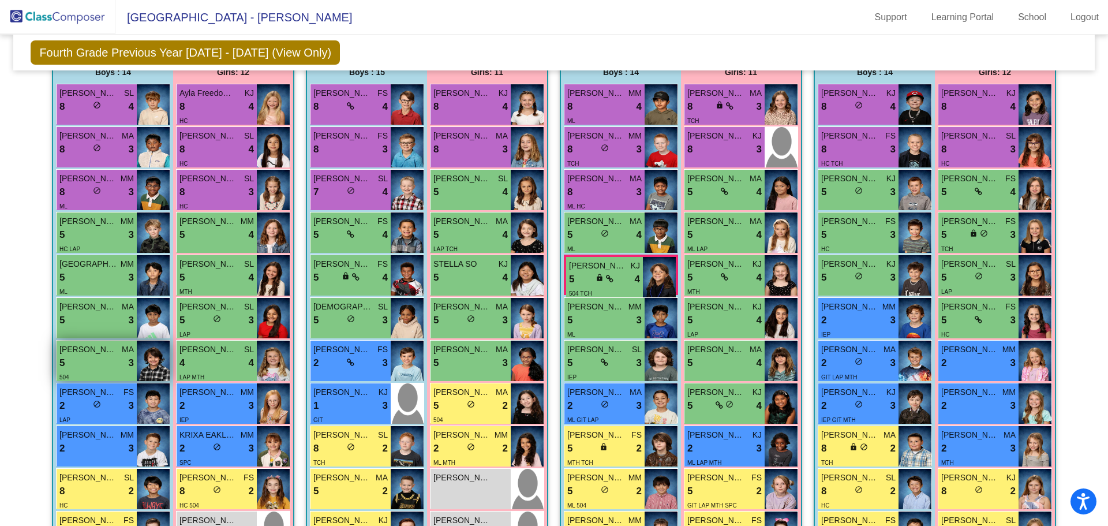
scroll to position [286, 0]
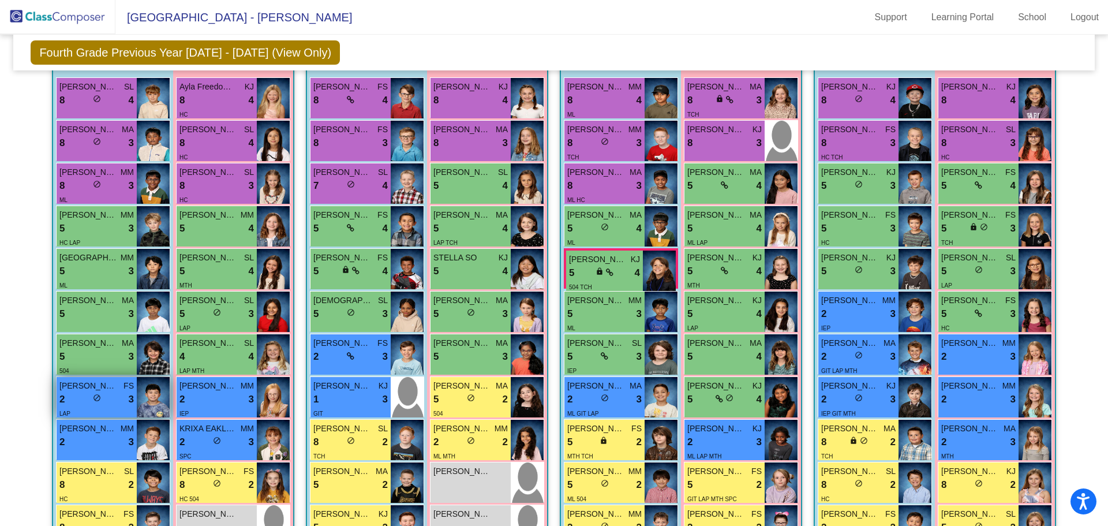
click at [145, 391] on img at bounding box center [153, 397] width 33 height 40
